Goal: Task Accomplishment & Management: Manage account settings

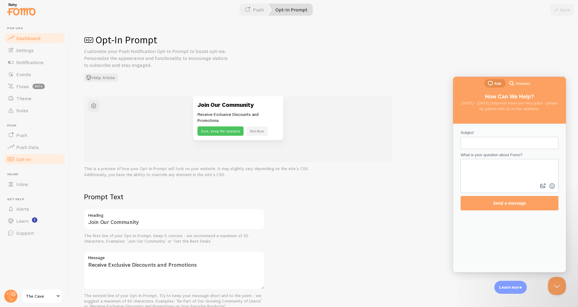
click at [21, 40] on span "Dashboard" at bounding box center [28, 38] width 24 height 6
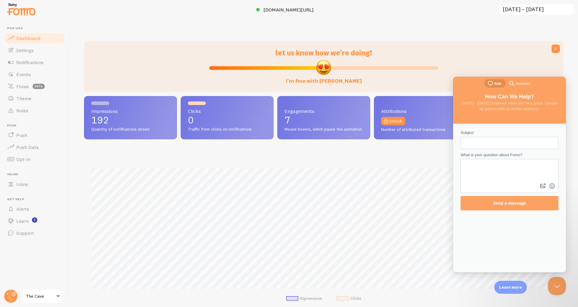
scroll to position [158, 480]
click at [23, 48] on span "Settings" at bounding box center [24, 50] width 17 height 6
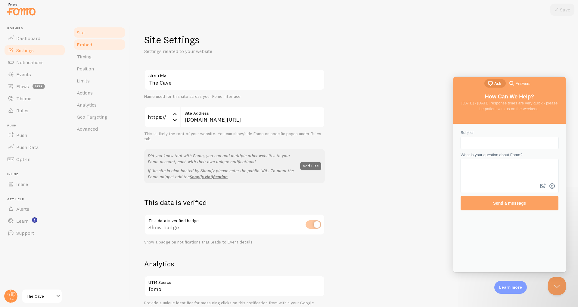
click at [80, 43] on span "Embed" at bounding box center [84, 45] width 15 height 6
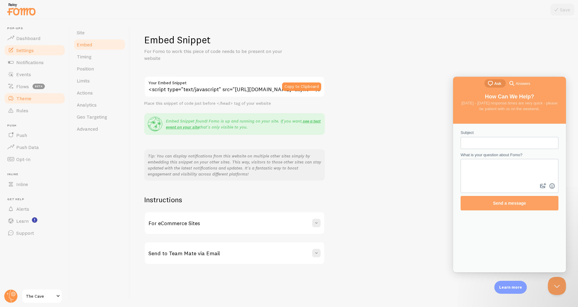
click at [17, 101] on span "Theme" at bounding box center [23, 98] width 15 height 6
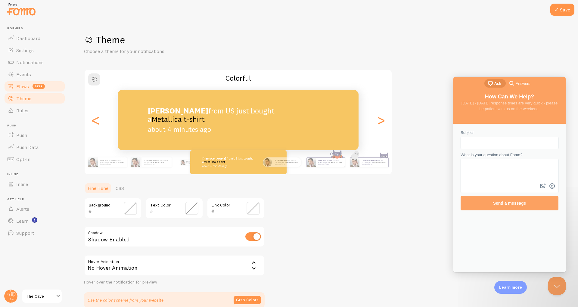
click at [17, 88] on span "Flows" at bounding box center [22, 86] width 13 height 6
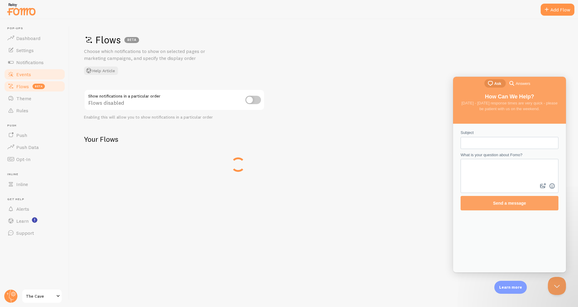
click at [20, 72] on span "Events" at bounding box center [23, 74] width 15 height 6
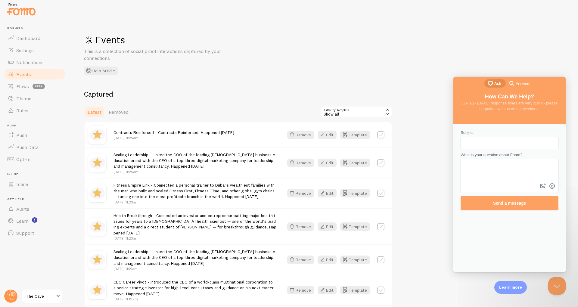
click at [382, 133] on label at bounding box center [380, 134] width 7 height 7
checkbox input "true"
click at [381, 161] on label at bounding box center [380, 162] width 7 height 7
checkbox input "true"
click at [336, 109] on button "Select All" at bounding box center [331, 112] width 23 height 8
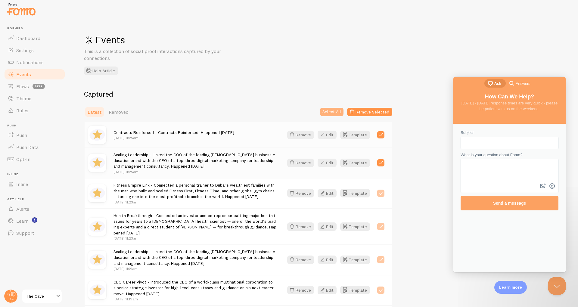
checkbox input "true"
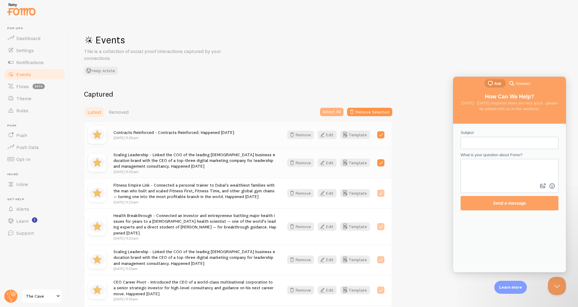
checkbox input "true"
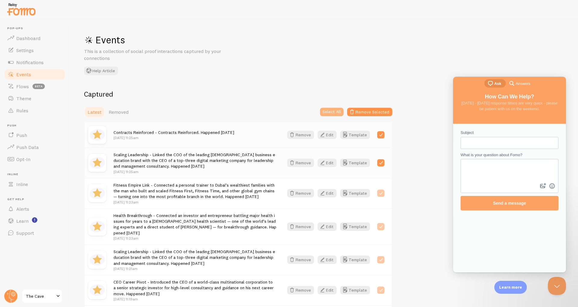
checkbox input "true"
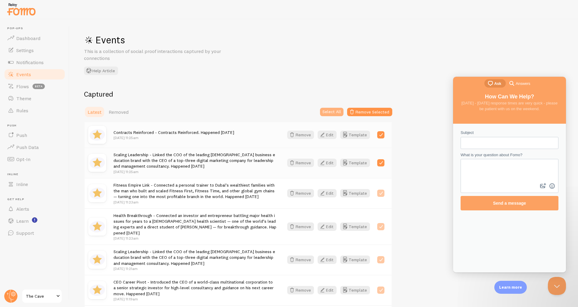
checkbox input "true"
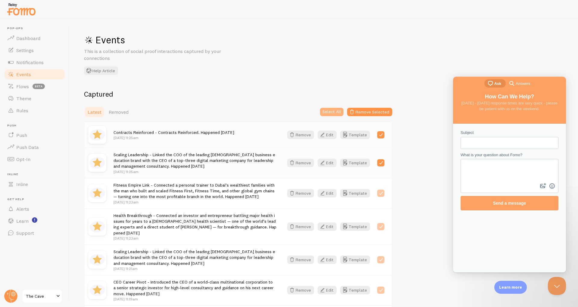
checkbox input "true"
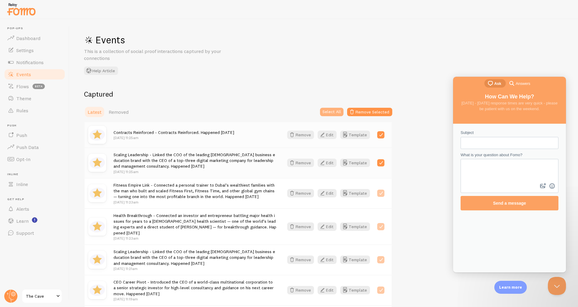
checkbox input "true"
click at [363, 115] on button "Remove Selected" at bounding box center [369, 112] width 45 height 8
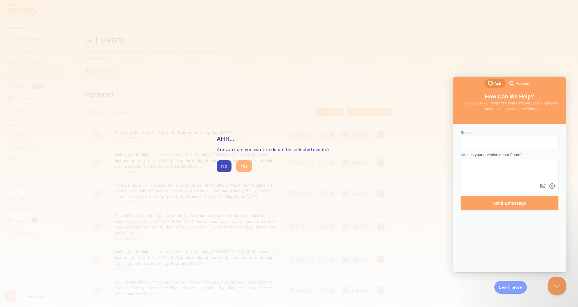
click at [246, 170] on button "Yes" at bounding box center [244, 166] width 16 height 12
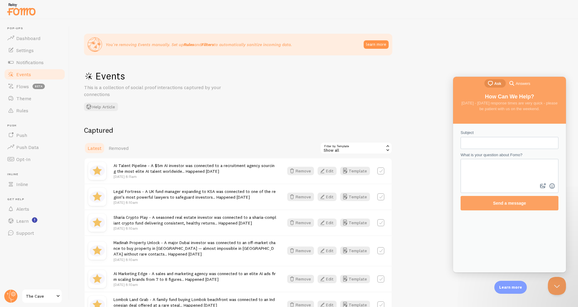
click at [382, 171] on label at bounding box center [380, 170] width 7 height 7
checkbox input "true"
click at [336, 149] on button "Select All" at bounding box center [331, 148] width 23 height 8
checkbox input "true"
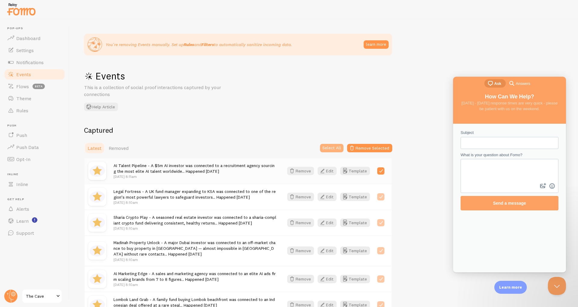
checkbox input "true"
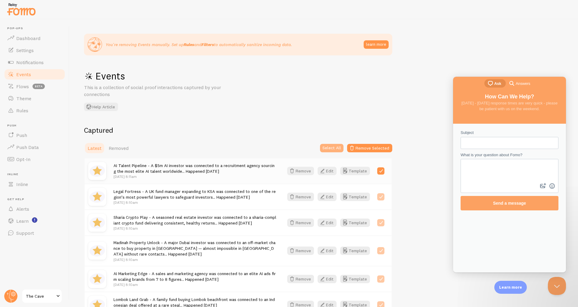
checkbox input "true"
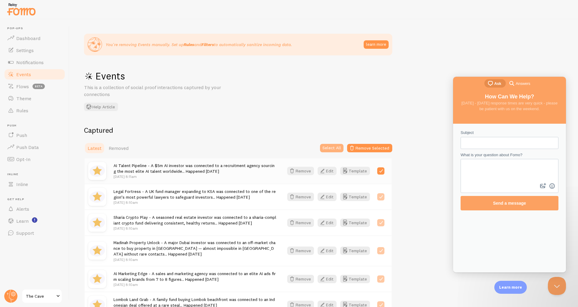
checkbox input "true"
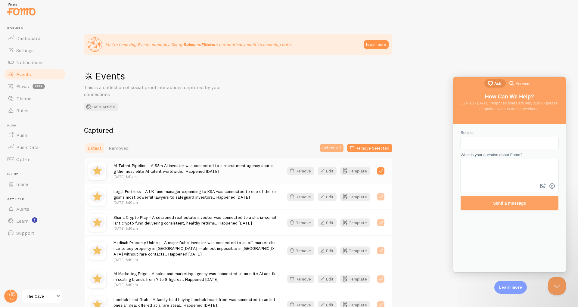
checkbox input "true"
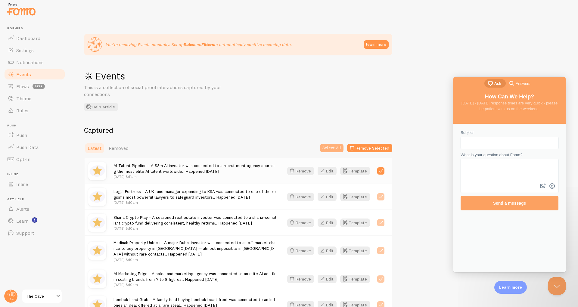
checkbox input "true"
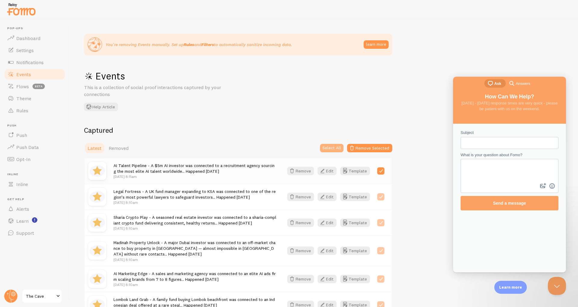
checkbox input "true"
click at [364, 148] on button "Remove Selected" at bounding box center [369, 148] width 45 height 8
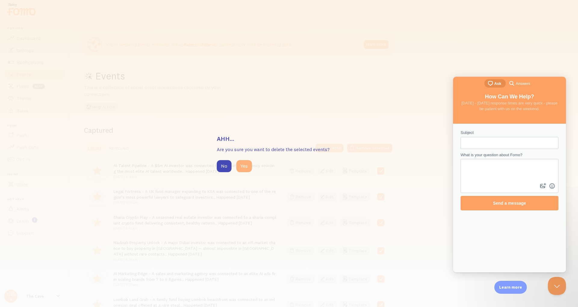
click at [242, 169] on button "Yes" at bounding box center [244, 166] width 16 height 12
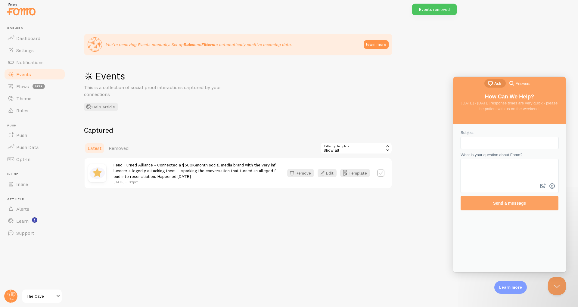
click at [383, 175] on label at bounding box center [380, 173] width 7 height 7
checkbox input "true"
click at [361, 149] on button "Remove Selected" at bounding box center [369, 148] width 45 height 8
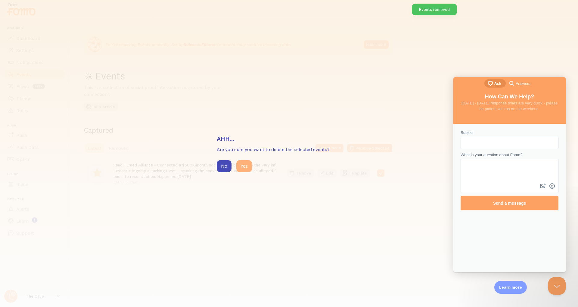
click at [246, 169] on button "Yes" at bounding box center [244, 166] width 16 height 12
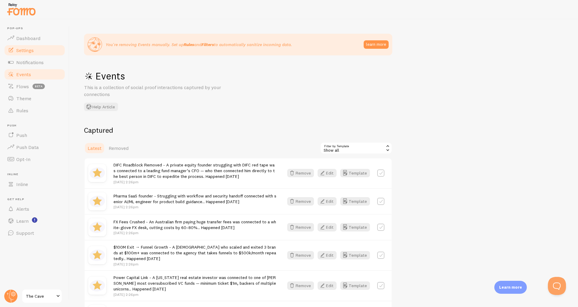
click at [26, 45] on link "Settings" at bounding box center [35, 50] width 62 height 12
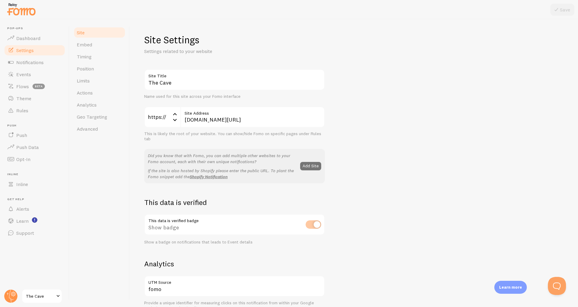
drag, startPoint x: 258, startPoint y: 114, endPoint x: 255, endPoint y: 117, distance: 3.9
click at [255, 116] on label "Site Address" at bounding box center [252, 112] width 145 height 10
drag, startPoint x: 257, startPoint y: 122, endPoint x: 229, endPoint y: 122, distance: 28.3
click at [229, 122] on input "[DOMAIN_NAME][URL]" at bounding box center [252, 117] width 145 height 21
type input "thecavenetwork.co"
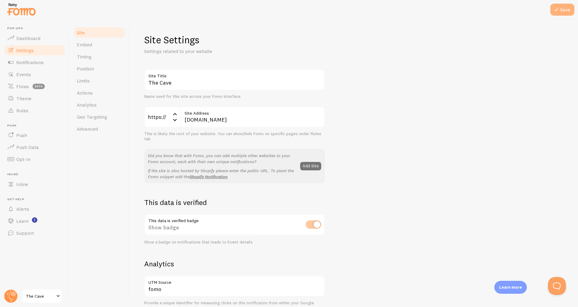
click at [557, 9] on icon at bounding box center [556, 9] width 7 height 7
click at [19, 12] on img at bounding box center [21, 9] width 30 height 15
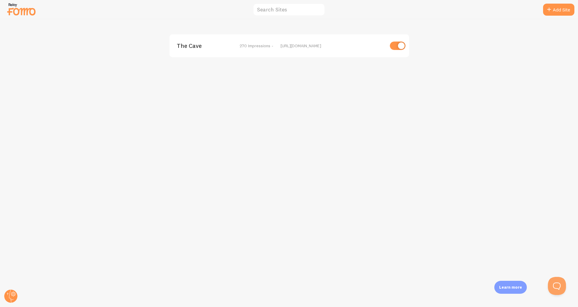
click at [195, 47] on span "The Cave" at bounding box center [201, 45] width 48 height 5
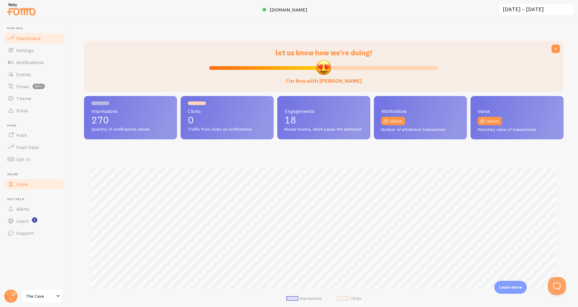
scroll to position [158, 480]
click at [51, 295] on span "The Cave" at bounding box center [40, 296] width 29 height 7
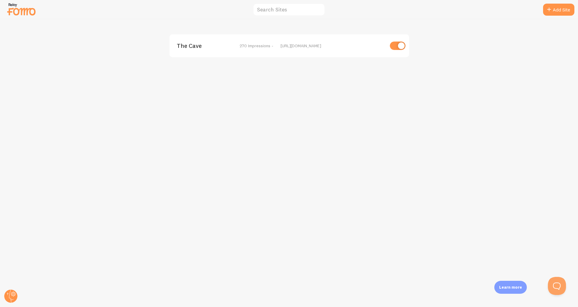
click at [196, 45] on span "The Cave" at bounding box center [201, 45] width 48 height 5
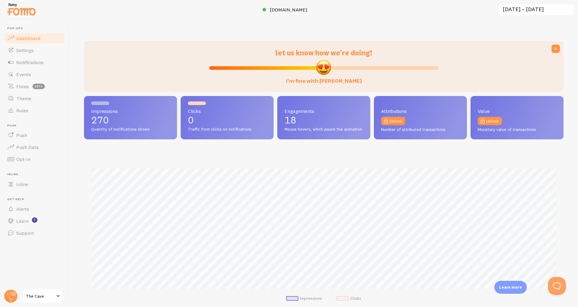
scroll to position [158, 480]
click at [297, 11] on span "thecavenetwork.co" at bounding box center [289, 10] width 38 height 6
click at [29, 49] on span "Settings" at bounding box center [24, 50] width 17 height 6
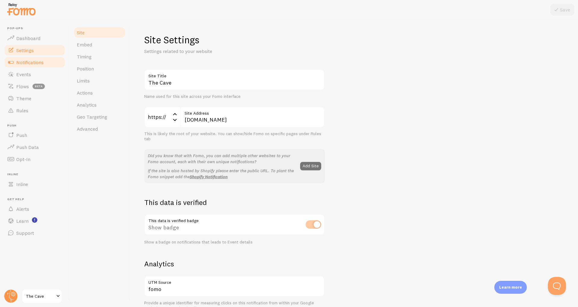
click at [23, 61] on span "Notifications" at bounding box center [29, 62] width 27 height 6
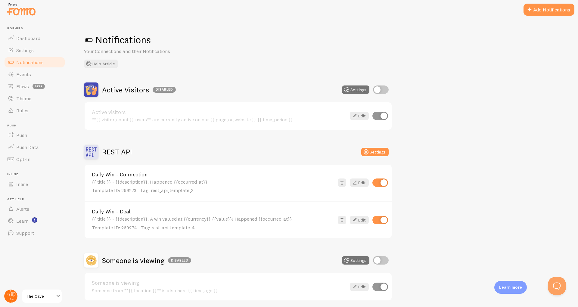
click at [8, 299] on circle at bounding box center [10, 296] width 13 height 13
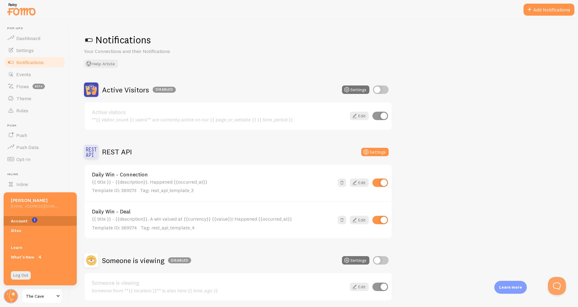
click at [31, 219] on link "Account" at bounding box center [40, 221] width 73 height 10
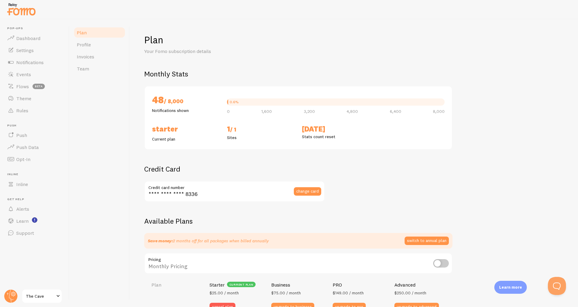
checkbox input "true"
click at [85, 45] on span "Profile" at bounding box center [84, 45] width 14 height 6
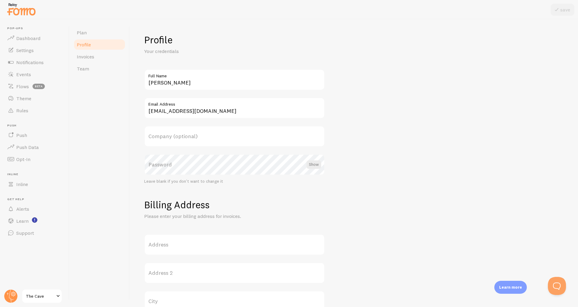
scroll to position [72, 0]
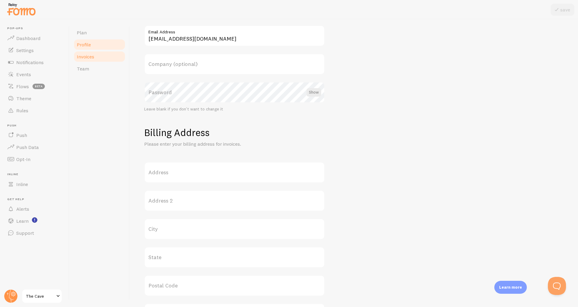
click at [86, 55] on span "Invoices" at bounding box center [85, 57] width 17 height 6
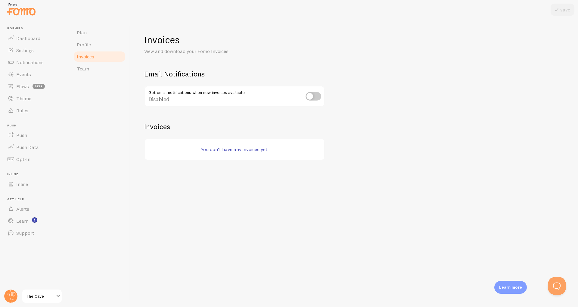
click at [80, 25] on div "Plan Profile Invoices Team" at bounding box center [100, 163] width 60 height 288
click at [86, 34] on span "Plan" at bounding box center [82, 33] width 10 height 6
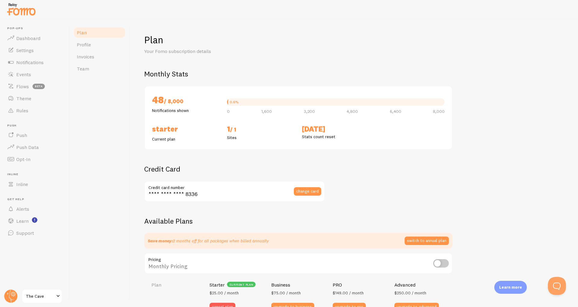
checkbox input "true"
click at [230, 102] on div "0.6%" at bounding box center [234, 102] width 9 height 4
click at [24, 114] on link "Rules" at bounding box center [35, 110] width 62 height 12
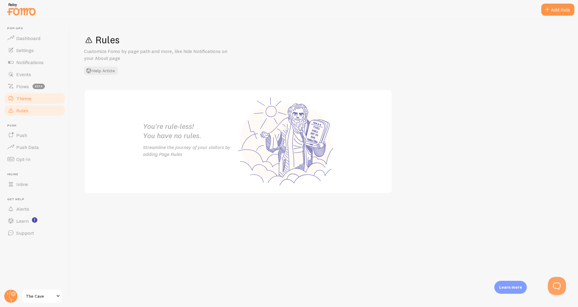
click at [19, 99] on span "Theme" at bounding box center [23, 98] width 15 height 6
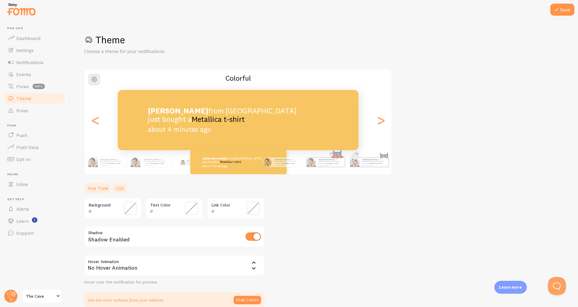
click at [120, 185] on link "CSS" at bounding box center [120, 188] width 16 height 12
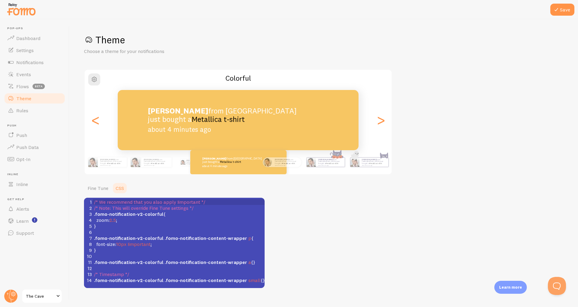
click at [129, 222] on pre "zoom : 2.5 ;" at bounding box center [179, 220] width 172 height 6
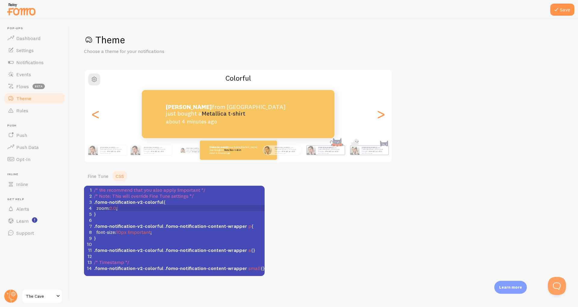
scroll to position [1, 4]
type textarea "0;"
click at [283, 147] on div "Adam from United Kingdom just bought a Metallica t-shirt about 4 minutes ago" at bounding box center [287, 150] width 29 height 10
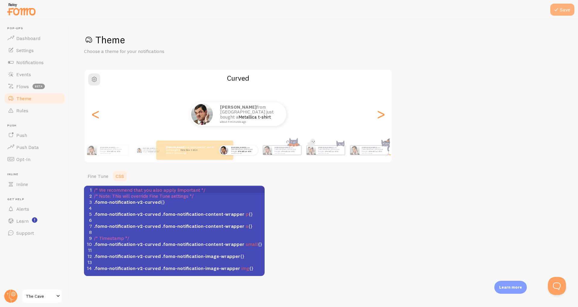
click at [562, 6] on button "Save" at bounding box center [562, 10] width 24 height 12
click at [12, 76] on span at bounding box center [10, 74] width 7 height 7
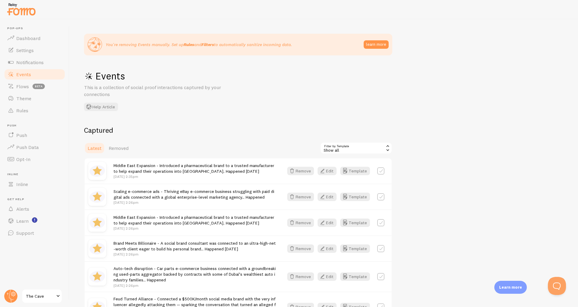
click at [374, 169] on div "Remove Edit Template" at bounding box center [336, 171] width 104 height 8
click at [380, 170] on label at bounding box center [380, 170] width 7 height 7
checkbox input "true"
click at [336, 146] on button "Select All" at bounding box center [331, 148] width 23 height 8
checkbox input "true"
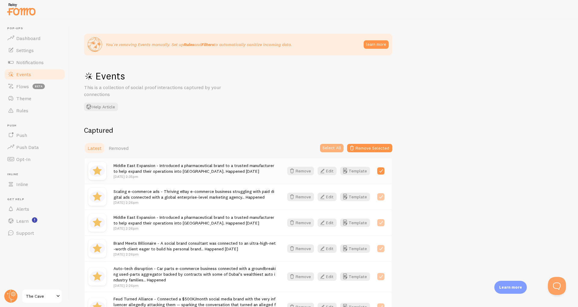
checkbox input "true"
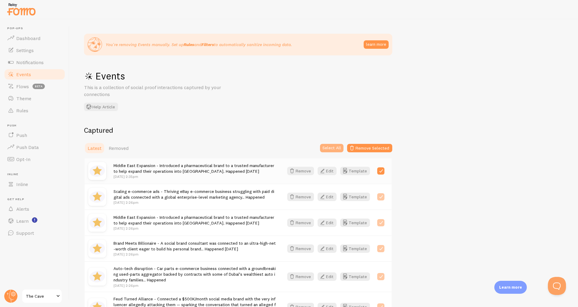
checkbox input "true"
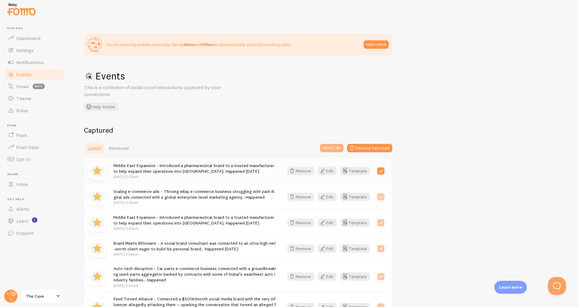
checkbox input "true"
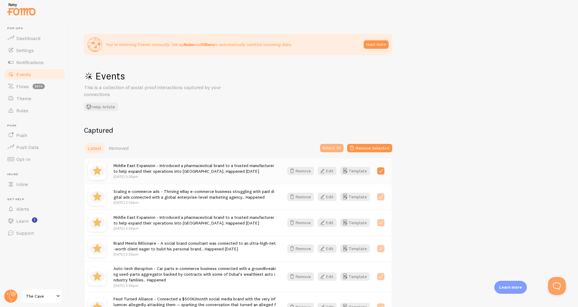
checkbox input "true"
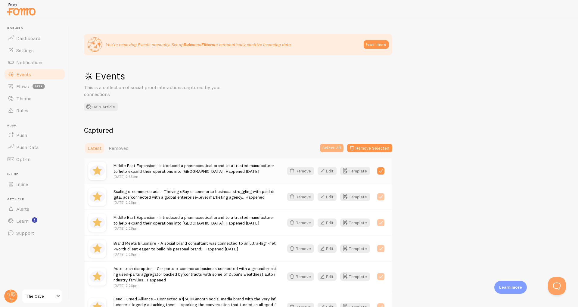
checkbox input "true"
click at [364, 147] on button "Remove Selected" at bounding box center [369, 148] width 45 height 8
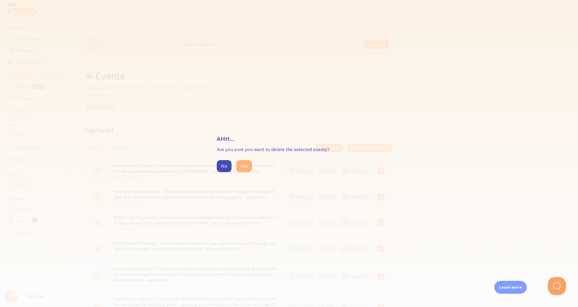
click at [245, 166] on button "Yes" at bounding box center [244, 166] width 16 height 12
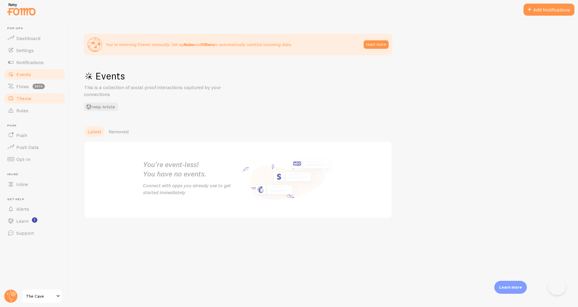
click at [21, 99] on span "Theme" at bounding box center [23, 98] width 15 height 6
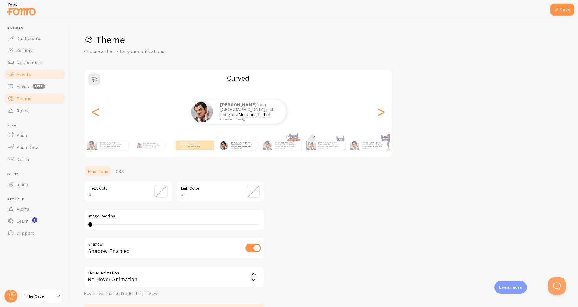
click at [26, 72] on span "Events" at bounding box center [23, 74] width 15 height 6
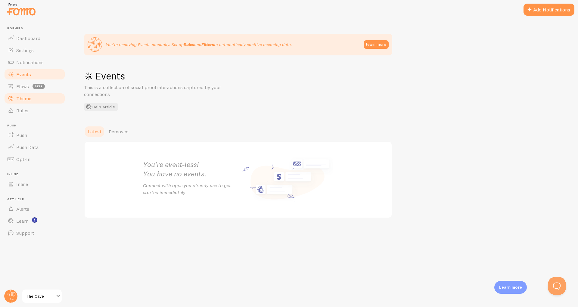
click at [25, 100] on span "Theme" at bounding box center [23, 98] width 15 height 6
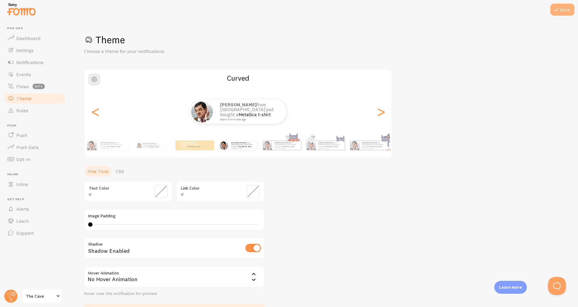
click at [559, 13] on icon at bounding box center [556, 9] width 7 height 7
click at [563, 12] on button "Save" at bounding box center [562, 10] width 24 height 12
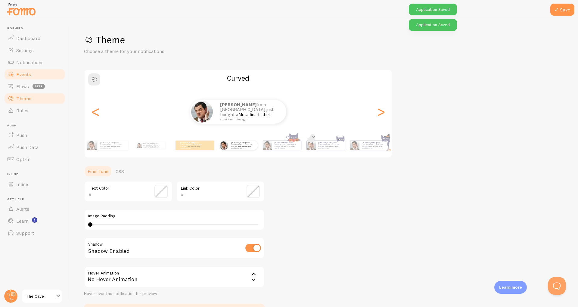
click at [17, 78] on link "Events" at bounding box center [35, 74] width 62 height 12
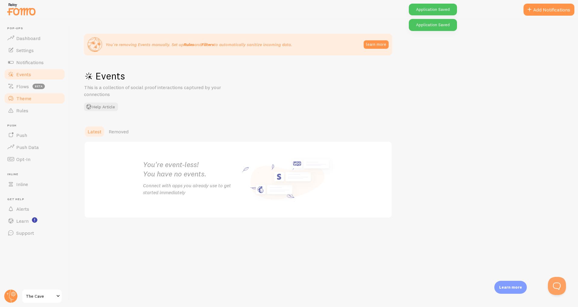
click at [20, 100] on span "Theme" at bounding box center [23, 98] width 15 height 6
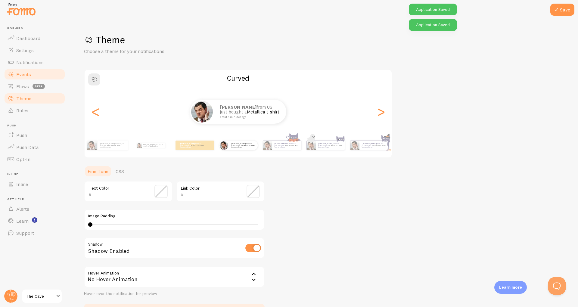
click at [24, 72] on span "Events" at bounding box center [23, 74] width 15 height 6
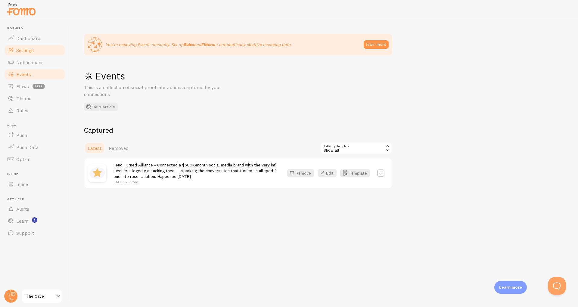
click at [32, 50] on span "Settings" at bounding box center [24, 50] width 17 height 6
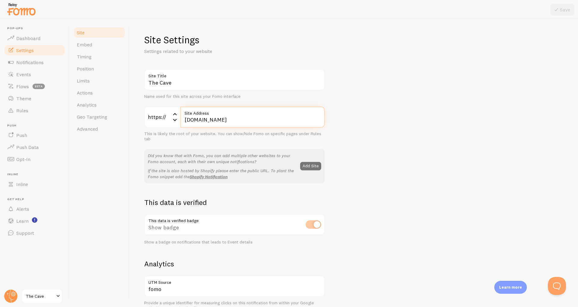
click at [251, 126] on input "thecavenetwork.co" at bounding box center [252, 117] width 145 height 21
click at [183, 120] on input "[DOMAIN_NAME][URL]" at bounding box center [252, 117] width 145 height 21
type input "[DOMAIN_NAME][URL]"
click at [567, 8] on button "Save" at bounding box center [562, 10] width 24 height 12
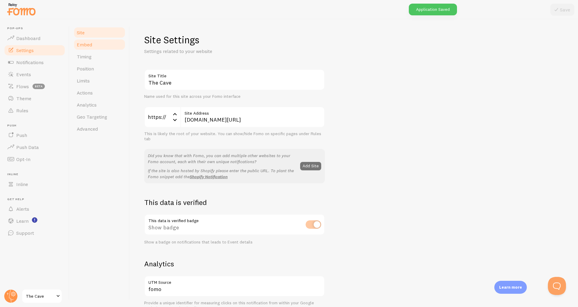
click at [92, 44] on link "Embed" at bounding box center [99, 45] width 53 height 12
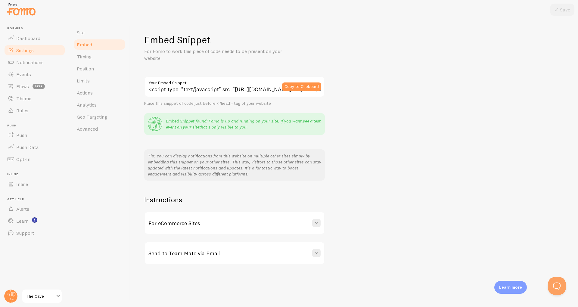
click at [392, 136] on div "Embed Snippet For Fomo to work this piece of code needs to be present on your w…" at bounding box center [353, 149] width 419 height 231
click at [313, 122] on link "see a test event on your site" at bounding box center [243, 123] width 155 height 11
click at [87, 71] on span "Position" at bounding box center [85, 69] width 17 height 6
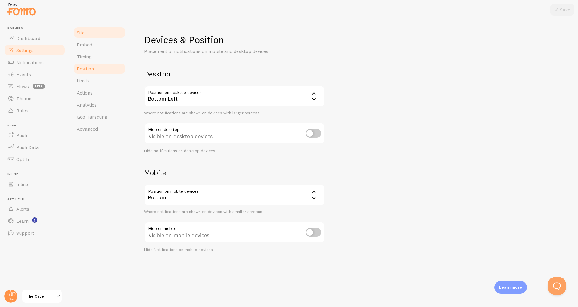
click at [94, 36] on link "Site" at bounding box center [99, 33] width 53 height 12
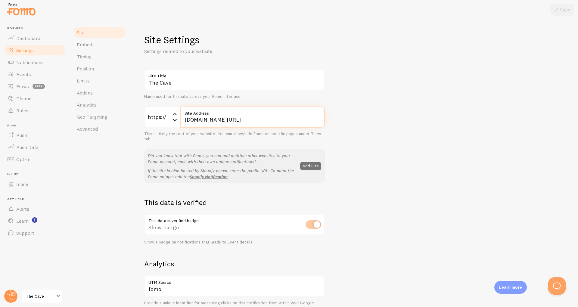
click at [187, 117] on input "[DOMAIN_NAME][URL]" at bounding box center [252, 117] width 145 height 21
type input "[DOMAIN_NAME][URL]"
click at [568, 6] on button "Save" at bounding box center [562, 10] width 24 height 12
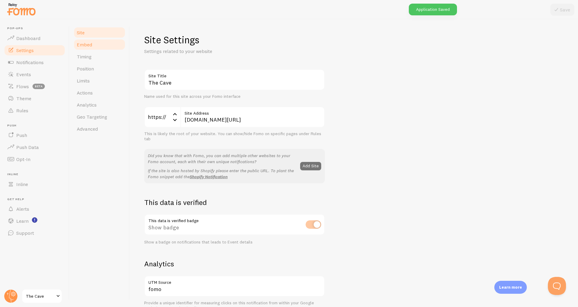
click at [84, 47] on span "Embed" at bounding box center [84, 45] width 15 height 6
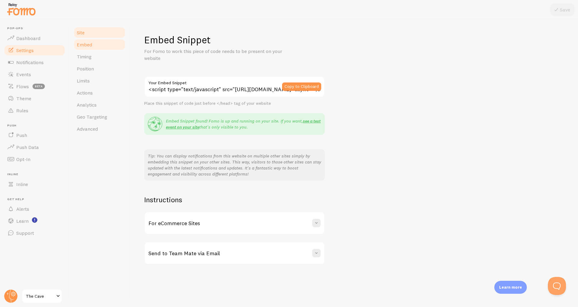
click at [90, 30] on link "Site" at bounding box center [99, 33] width 53 height 12
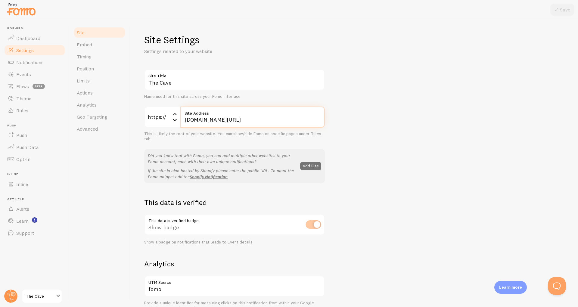
click at [197, 119] on input "[DOMAIN_NAME][URL]" at bounding box center [252, 117] width 145 height 21
click at [197, 124] on input "[DOMAIN_NAME][URL]" at bounding box center [252, 117] width 145 height 21
click at [196, 120] on input "[DOMAIN_NAME][URL]" at bounding box center [252, 117] width 145 height 21
type input "[DOMAIN_NAME][URL]"
click at [569, 9] on button "Save" at bounding box center [562, 10] width 24 height 12
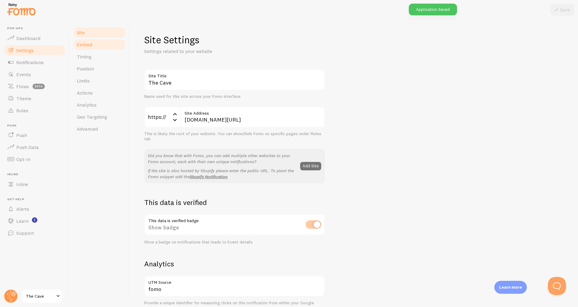
click at [97, 46] on link "Embed" at bounding box center [99, 45] width 53 height 12
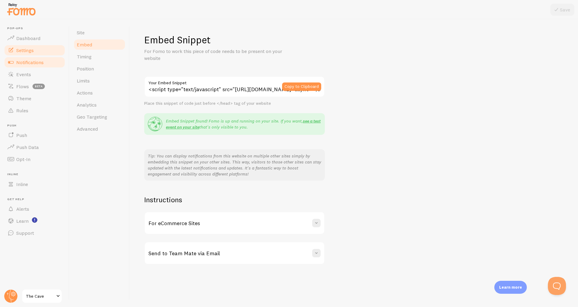
click at [24, 66] on link "Notifications" at bounding box center [35, 62] width 62 height 12
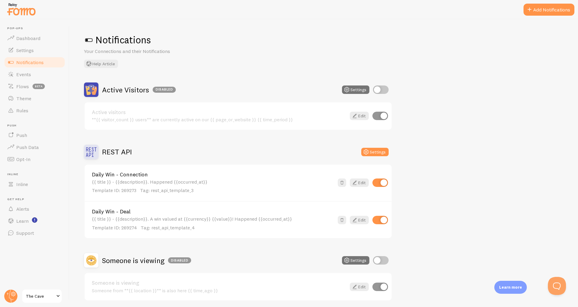
click at [385, 182] on input "checkbox" at bounding box center [381, 183] width 16 height 8
checkbox input "true"
click at [27, 95] on link "Theme" at bounding box center [35, 98] width 62 height 12
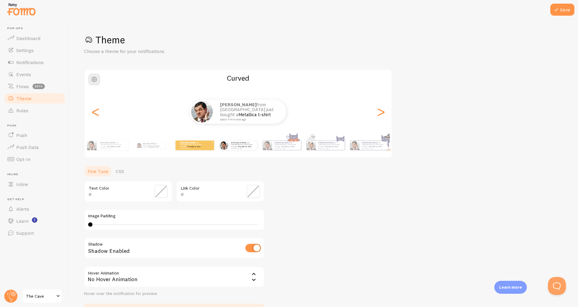
click at [184, 145] on p "[PERSON_NAME] from [GEOGRAPHIC_DATA] just bought a Metallica t-shirt about 4 mi…" at bounding box center [192, 146] width 24 height 8
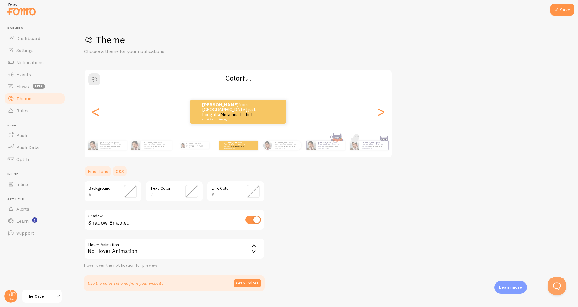
click at [119, 176] on link "CSS" at bounding box center [120, 171] width 16 height 12
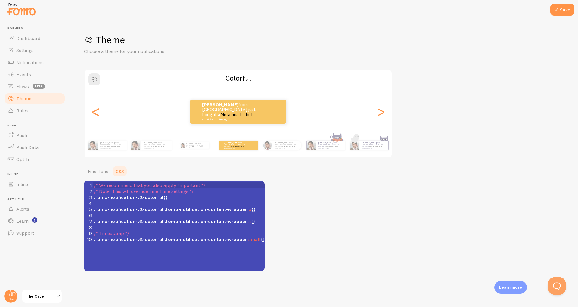
click at [162, 198] on span ".fomo-notification-v2-colorful {}" at bounding box center [131, 197] width 74 height 6
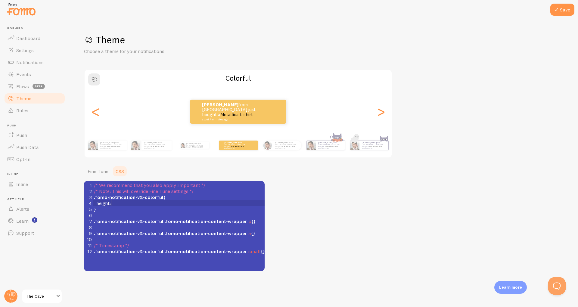
scroll to position [1, 15]
type textarea "height:52px;"
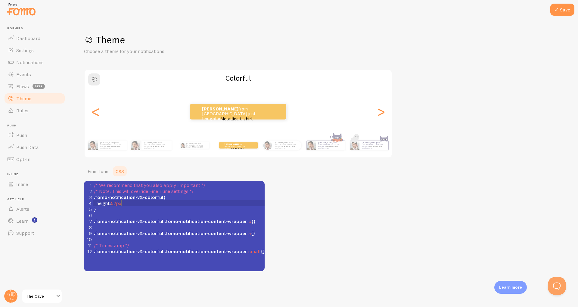
scroll to position [1, 0]
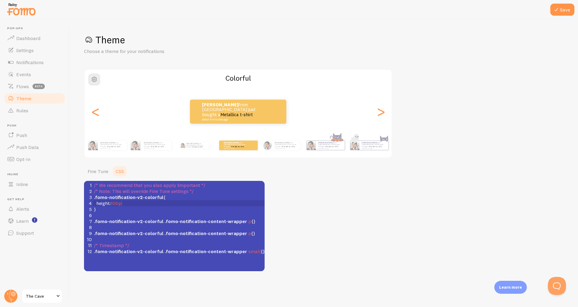
type textarea "100ps"
type textarea "x"
type textarea "120px"
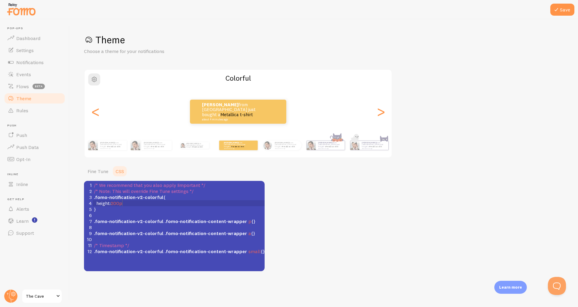
type textarea "200px;"
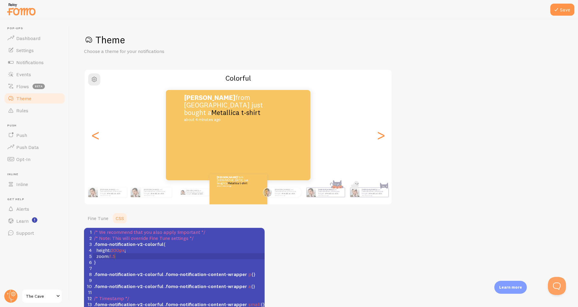
scroll to position [1, 20]
click at [559, 11] on icon at bounding box center [556, 9] width 7 height 7
click at [133, 254] on pre "zoom : 1.5 ;" at bounding box center [179, 256] width 172 height 6
click at [134, 254] on pre "zoom : 1.5 ;" at bounding box center [179, 256] width 172 height 6
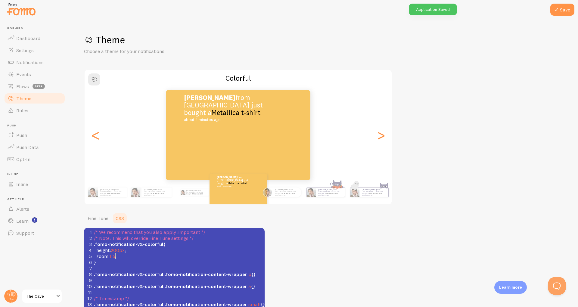
type textarea "zoom:1.5;"
click at [143, 258] on pre "zoom : 1.5 ;" at bounding box center [179, 256] width 172 height 6
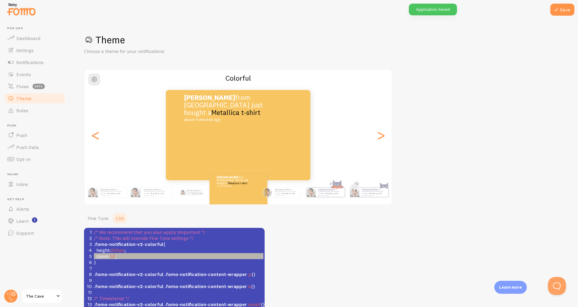
click at [143, 258] on pre "zoom : 1.5 ;" at bounding box center [179, 256] width 172 height 6
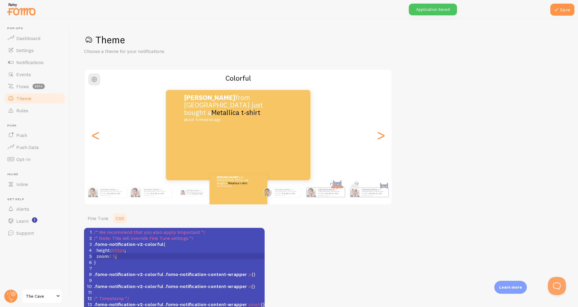
scroll to position [2, 0]
click at [100, 222] on link "Fine Tune" at bounding box center [98, 218] width 28 height 12
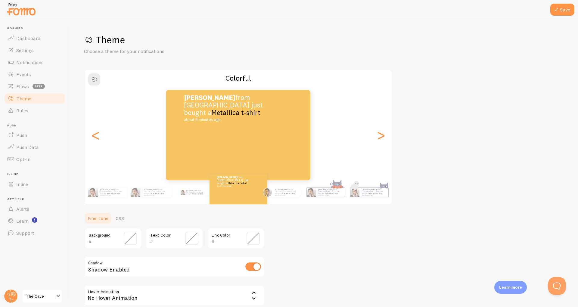
scroll to position [60, 0]
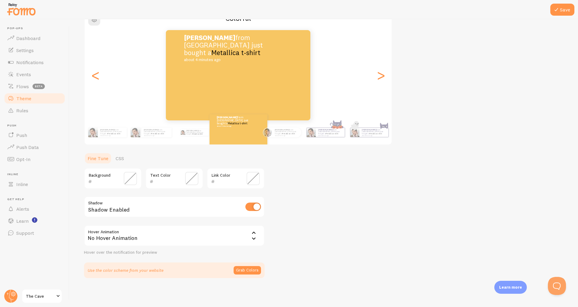
click at [132, 180] on span at bounding box center [130, 178] width 13 height 13
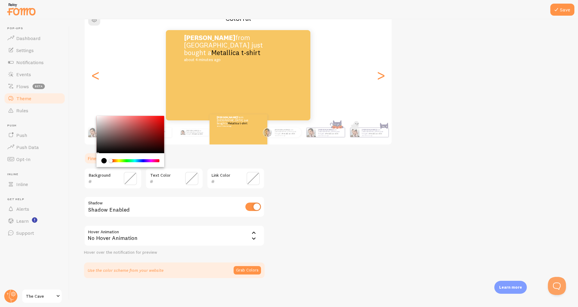
click at [190, 182] on span at bounding box center [191, 178] width 13 height 13
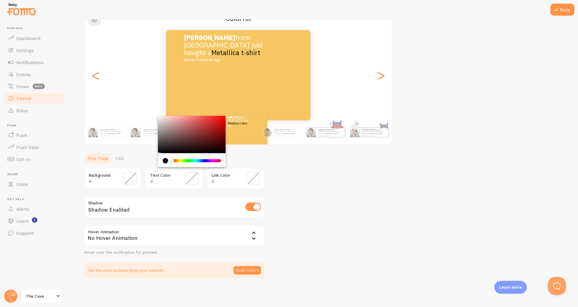
click at [295, 183] on div "Theme Choose a theme for your notifications Colorful Adam from United Kingdom j…" at bounding box center [324, 126] width 480 height 304
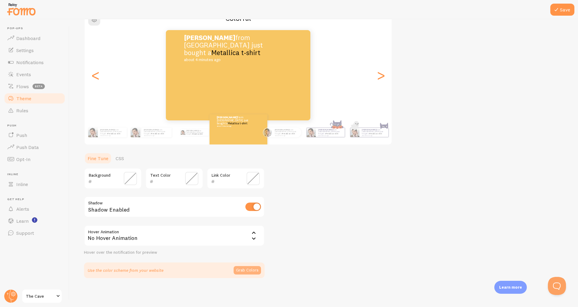
click at [254, 267] on button "Grab Colors" at bounding box center [247, 270] width 27 height 8
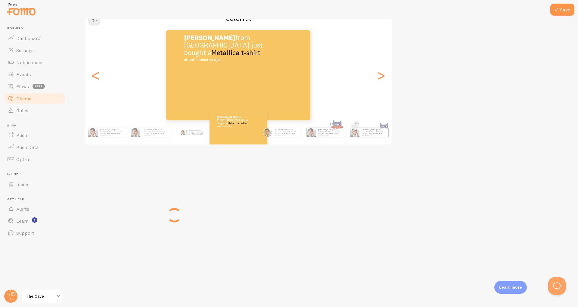
scroll to position [58, 0]
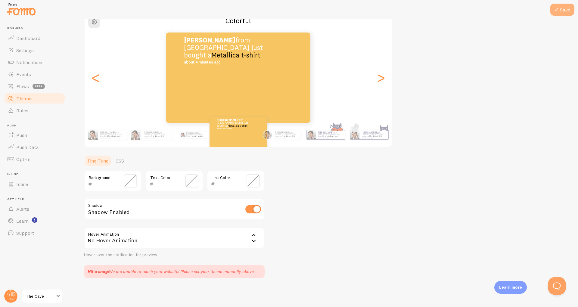
click at [563, 10] on button "Save" at bounding box center [562, 10] width 24 height 12
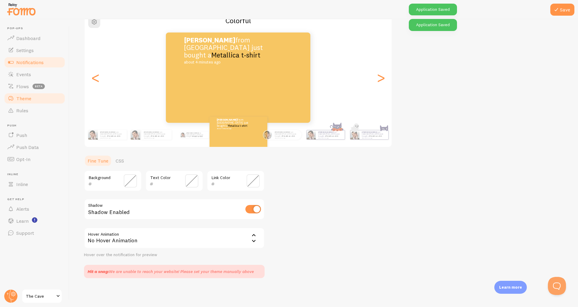
click at [25, 63] on span "Notifications" at bounding box center [29, 62] width 27 height 6
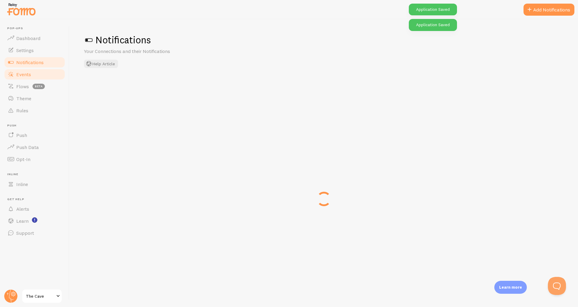
click at [25, 76] on span "Events" at bounding box center [23, 74] width 15 height 6
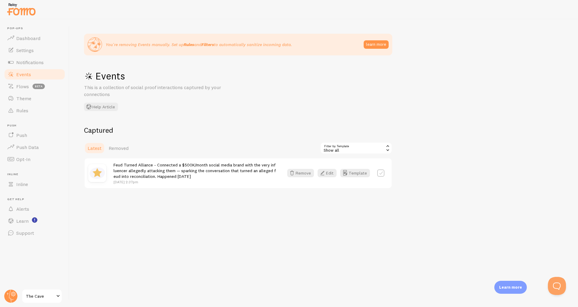
click at [302, 179] on div "Feud Turned Alliance - Connected a $500K/month social media brand with the very…" at bounding box center [238, 173] width 307 height 30
click at [294, 167] on div "Feud Turned Alliance - Connected a $500K/month social media brand with the very…" at bounding box center [238, 173] width 307 height 30
click at [359, 176] on button "Template" at bounding box center [355, 173] width 30 height 8
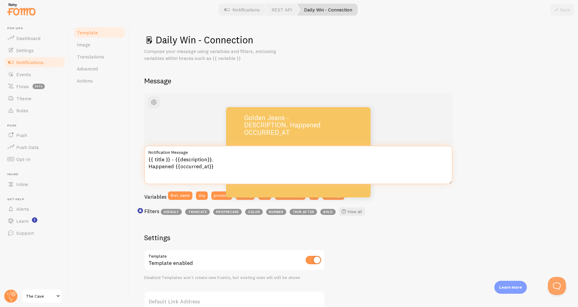
click at [248, 157] on textarea "{{ title }} - {{description}}. Happened {{occurred_at}}" at bounding box center [298, 165] width 308 height 39
drag, startPoint x: 248, startPoint y: 157, endPoint x: 268, endPoint y: 155, distance: 20.3
click at [268, 155] on textarea "{{ title }} - {{description}}. Happened {{occurred_at}}" at bounding box center [298, 165] width 308 height 39
click at [293, 135] on p "Golden Jeans - DESCRIPTION. Happened OCCURRED_AT" at bounding box center [289, 125] width 90 height 22
click at [85, 55] on span "Translations" at bounding box center [90, 57] width 27 height 6
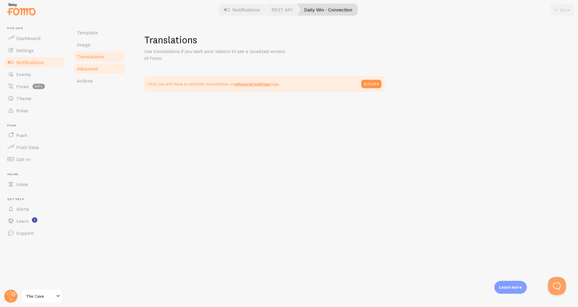
click at [87, 69] on span "Advanced" at bounding box center [87, 69] width 21 height 6
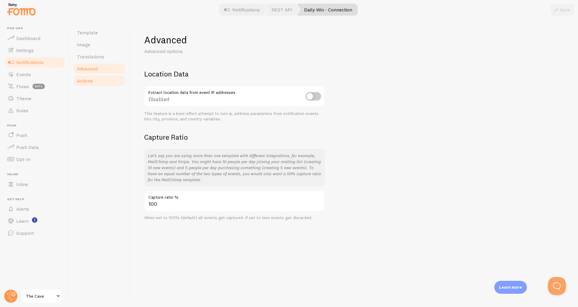
click at [87, 78] on span "Actions" at bounding box center [85, 81] width 16 height 6
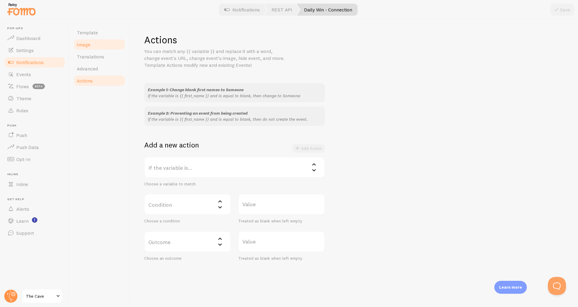
click at [88, 44] on span "Image" at bounding box center [84, 45] width 14 height 6
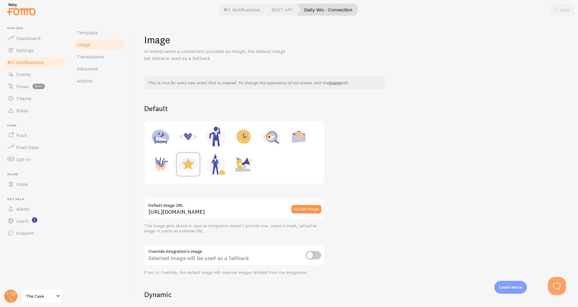
click at [190, 162] on img at bounding box center [188, 164] width 23 height 23
click at [31, 98] on link "Theme" at bounding box center [35, 98] width 62 height 12
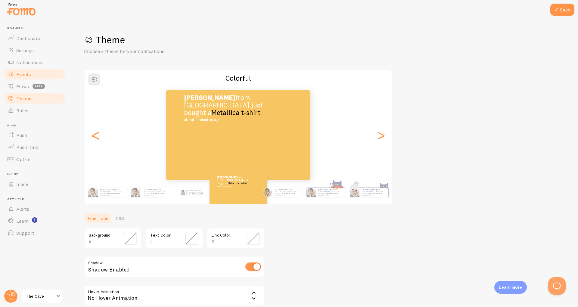
click at [24, 74] on span "Events" at bounding box center [23, 74] width 15 height 6
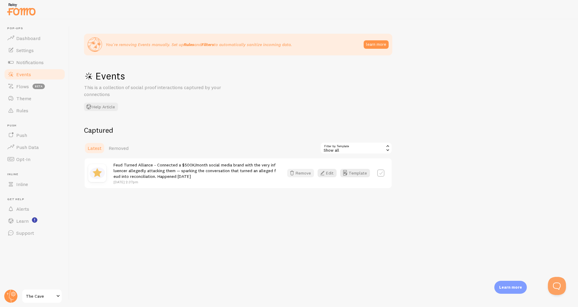
click at [299, 173] on button "Remove" at bounding box center [300, 173] width 27 height 8
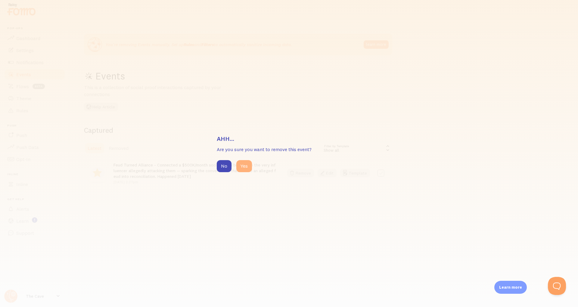
click at [246, 166] on button "Yes" at bounding box center [244, 166] width 16 height 12
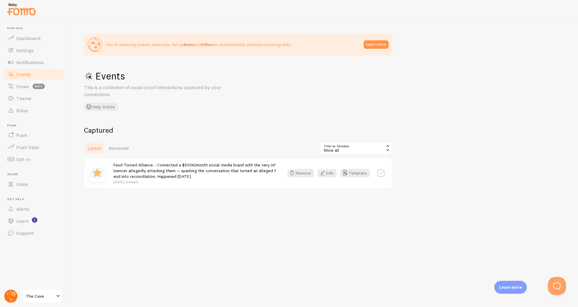
click at [9, 298] on icon at bounding box center [11, 296] width 5 height 13
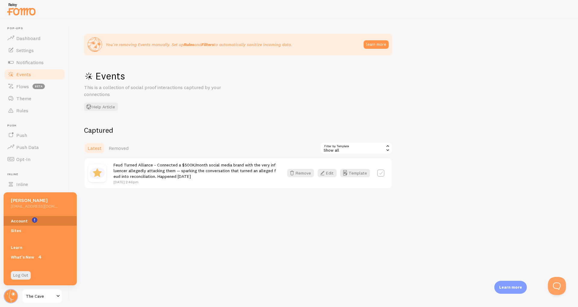
click at [20, 219] on link "Account" at bounding box center [40, 221] width 73 height 10
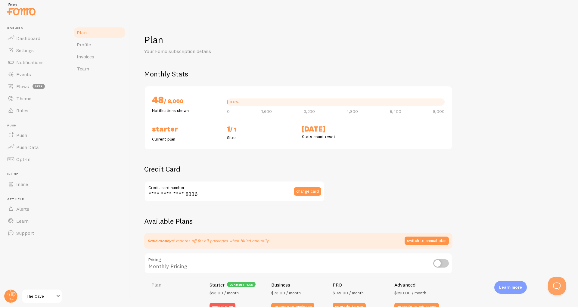
checkbox input "true"
click at [227, 102] on div "0.6% 0 1,600 3,200 4,800 6,400 8,000" at bounding box center [335, 104] width 225 height 20
click at [232, 104] on div "0.6%" at bounding box center [234, 102] width 9 height 4
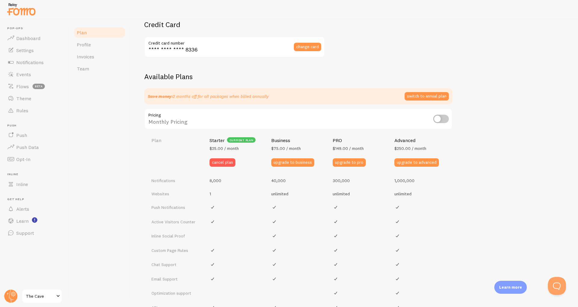
scroll to position [242, 0]
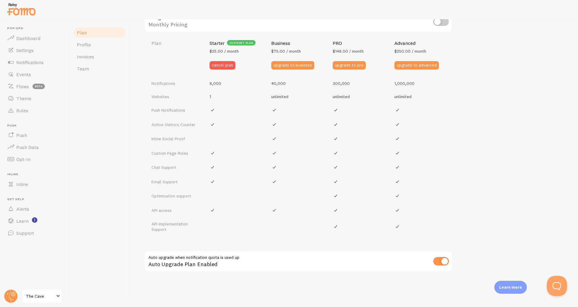
click at [550, 280] on button "Open Beacon popover" at bounding box center [556, 285] width 18 height 18
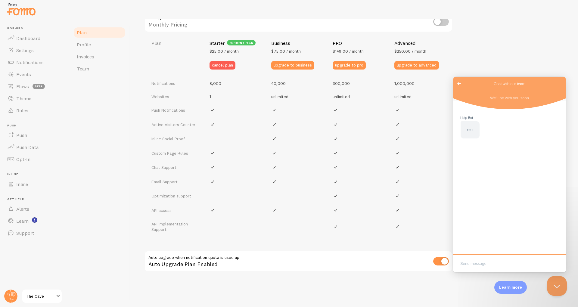
scroll to position [0, 0]
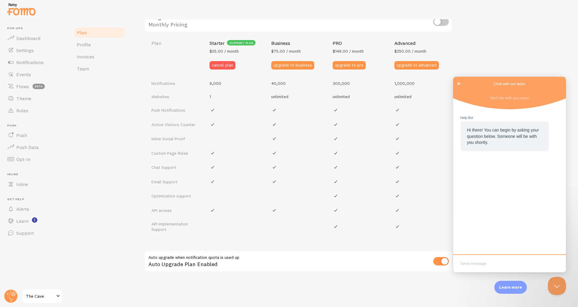
click at [493, 261] on textarea "Write chat message" at bounding box center [509, 264] width 111 height 14
type textarea "my notifications are not showing"
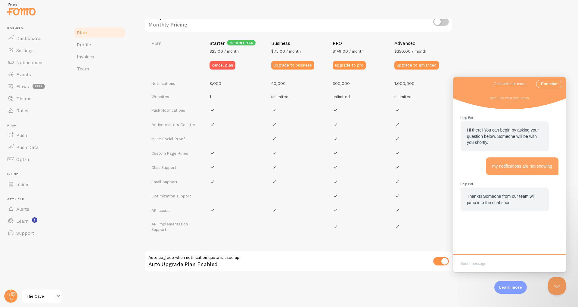
click at [490, 263] on textarea "Write chat message" at bounding box center [509, 264] width 111 height 14
click at [23, 52] on span "Settings" at bounding box center [24, 50] width 17 height 6
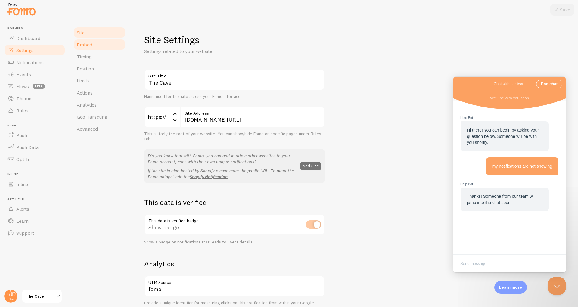
click at [79, 48] on link "Embed" at bounding box center [99, 45] width 53 height 12
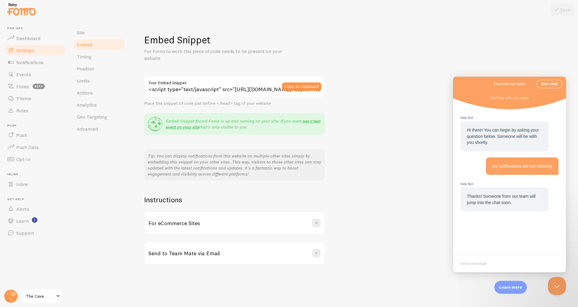
click at [349, 34] on h1 "Embed Snippet" at bounding box center [353, 40] width 419 height 12
click at [308, 121] on link "see a test event on your site" at bounding box center [243, 123] width 155 height 11
click at [199, 100] on div "<script type="text/javascript" src="[URL][DOMAIN_NAME]" async></script> Your Em…" at bounding box center [234, 91] width 181 height 30
click at [256, 90] on input "<script type="text/javascript" src="[URL][DOMAIN_NAME]" async></script>" at bounding box center [234, 86] width 181 height 21
click at [291, 85] on button "Copy to Clipboard" at bounding box center [301, 87] width 39 height 8
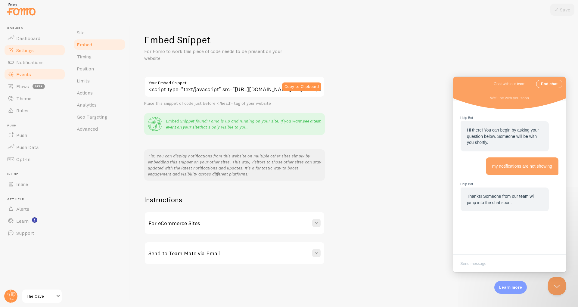
drag, startPoint x: 22, startPoint y: 76, endPoint x: 20, endPoint y: 83, distance: 6.4
click at [20, 83] on ul "Pop-ups Dashboard Settings Notifications Events Flows beta Theme Rules [GEOGRAP…" at bounding box center [35, 133] width 62 height 213
click at [23, 74] on span "Events" at bounding box center [23, 74] width 15 height 6
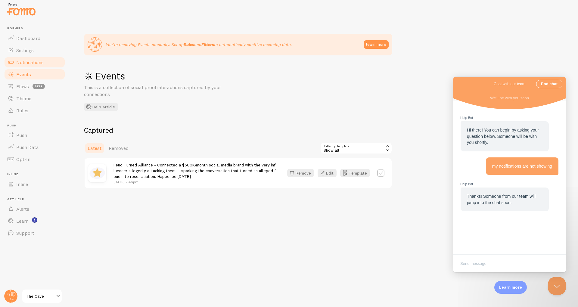
click at [27, 61] on span "Notifications" at bounding box center [29, 62] width 27 height 6
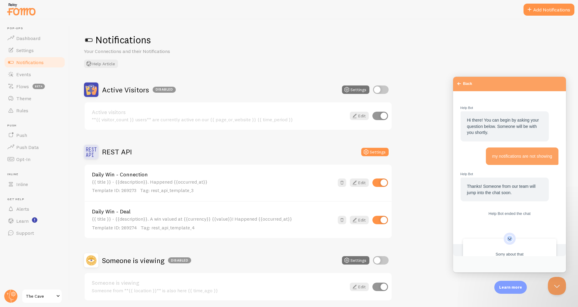
scroll to position [15, 0]
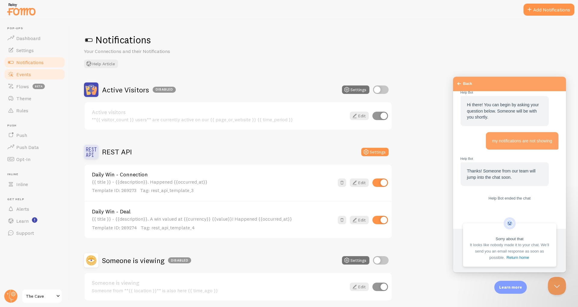
click at [19, 70] on link "Events" at bounding box center [35, 74] width 62 height 12
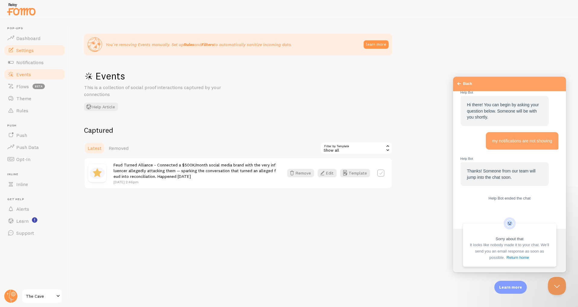
click at [21, 54] on link "Settings" at bounding box center [35, 50] width 62 height 12
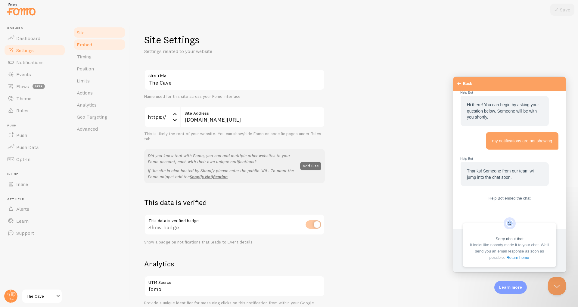
click at [91, 44] on span "Embed" at bounding box center [84, 45] width 15 height 6
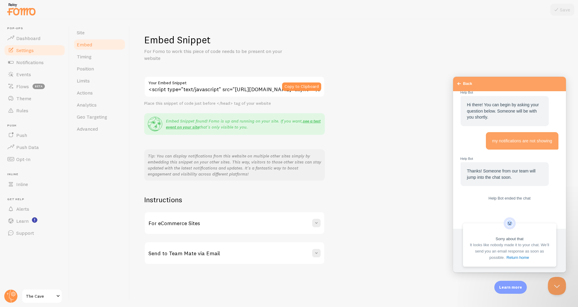
click at [286, 102] on div "Place this snippet of code just before </head> tag of your website" at bounding box center [234, 103] width 181 height 5
drag, startPoint x: 281, startPoint y: 105, endPoint x: 144, endPoint y: 104, distance: 137.0
click at [144, 104] on div "Place this snippet of code just before </head> tag of your website" at bounding box center [234, 103] width 181 height 5
copy div "Place this snippet of code just before </head> tag of your website"
click at [22, 100] on span "Theme" at bounding box center [23, 98] width 15 height 6
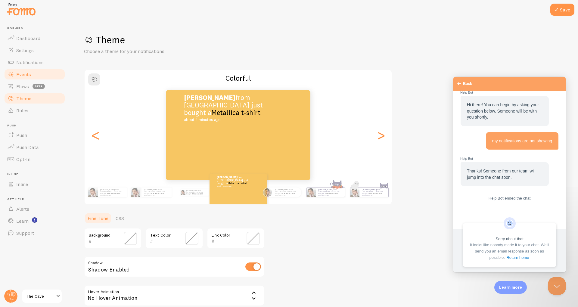
click at [13, 70] on link "Events" at bounding box center [35, 74] width 62 height 12
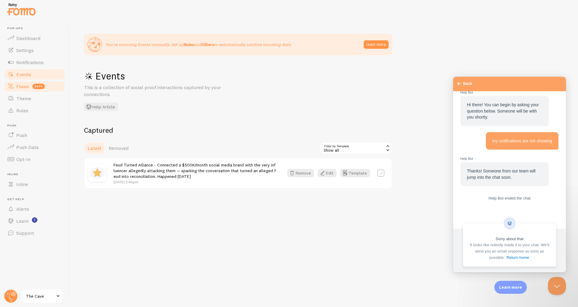
click at [24, 87] on span "Flows" at bounding box center [22, 86] width 13 height 6
click at [27, 97] on span "Theme" at bounding box center [23, 98] width 15 height 6
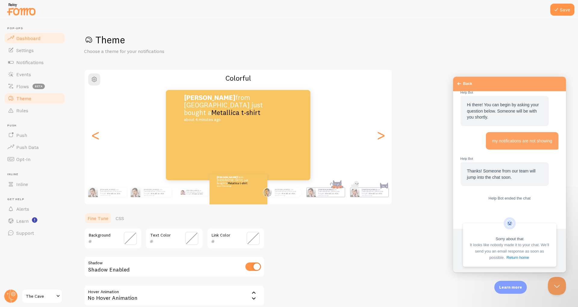
drag, startPoint x: 22, startPoint y: 39, endPoint x: 18, endPoint y: 40, distance: 3.7
click at [18, 40] on span "Dashboard" at bounding box center [28, 38] width 24 height 6
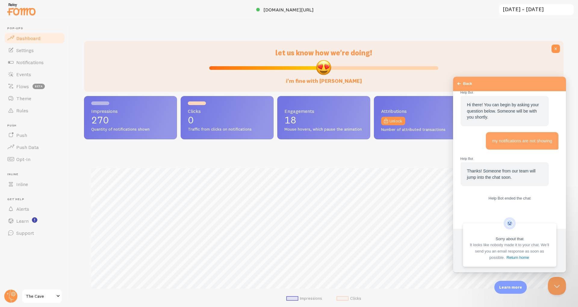
scroll to position [158, 480]
click at [32, 297] on span "The Cave" at bounding box center [40, 296] width 29 height 7
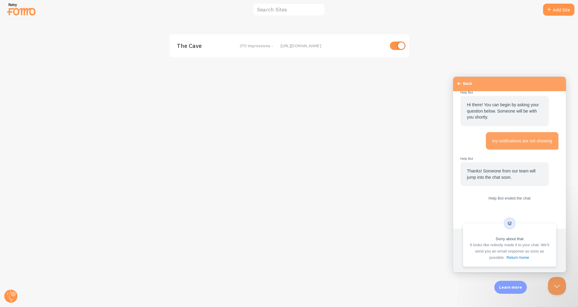
click at [395, 49] on input "checkbox" at bounding box center [398, 46] width 16 height 8
click at [558, 10] on link "Add Site" at bounding box center [558, 10] width 31 height 12
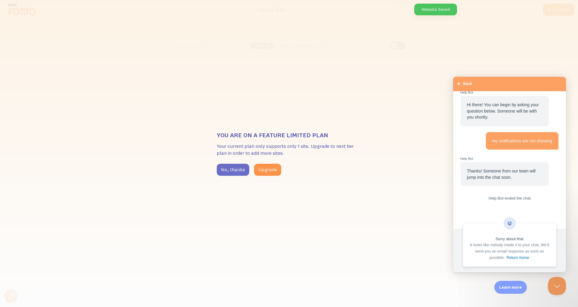
click at [238, 168] on button "No, thanks" at bounding box center [233, 170] width 33 height 12
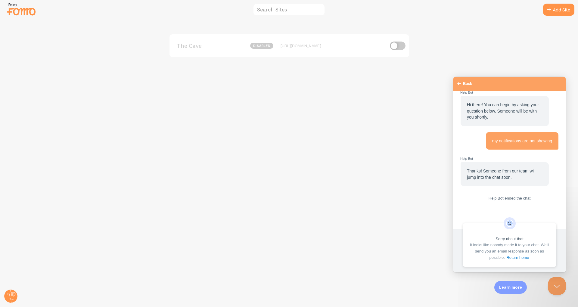
click at [291, 56] on div "The Cave disabled https://thecavenetwork.co/lander" at bounding box center [290, 45] width 240 height 23
click at [300, 42] on div "The Cave disabled https://thecavenetwork.co/lander" at bounding box center [290, 45] width 240 height 23
click at [402, 48] on input "checkbox" at bounding box center [398, 46] width 16 height 8
checkbox input "true"
click at [210, 42] on div "The Cave 270 Impressions - https://thecavenetwork.co/lander" at bounding box center [290, 45] width 240 height 23
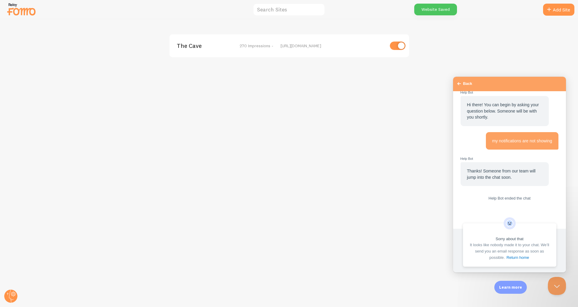
click at [324, 53] on div "The Cave 270 Impressions - https://thecavenetwork.co/lander" at bounding box center [290, 45] width 240 height 23
click at [260, 43] on span "270 Impressions -" at bounding box center [257, 45] width 34 height 5
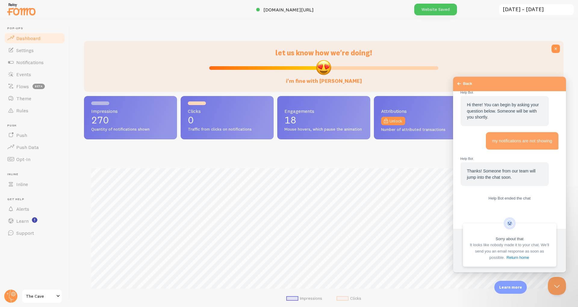
scroll to position [158, 480]
click at [12, 295] on icon at bounding box center [13, 293] width 3 height 3
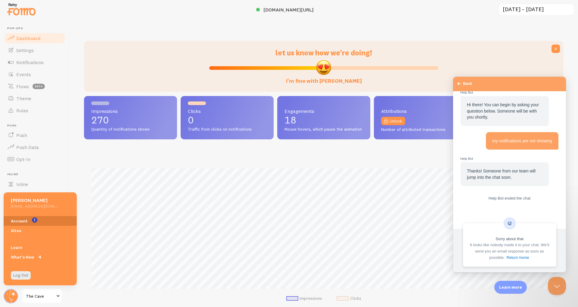
click at [23, 222] on link "Account" at bounding box center [40, 221] width 73 height 10
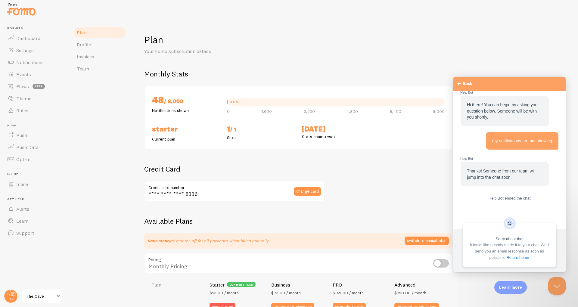
checkbox input "true"
click at [9, 293] on circle at bounding box center [10, 296] width 13 height 13
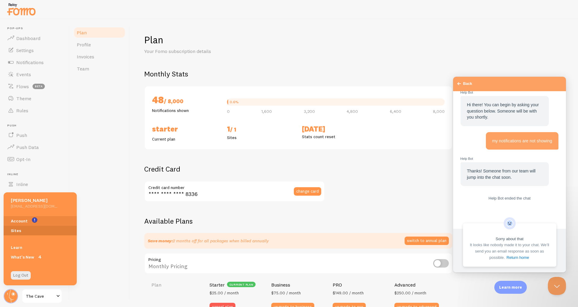
click at [27, 226] on link "Sites" at bounding box center [40, 231] width 73 height 10
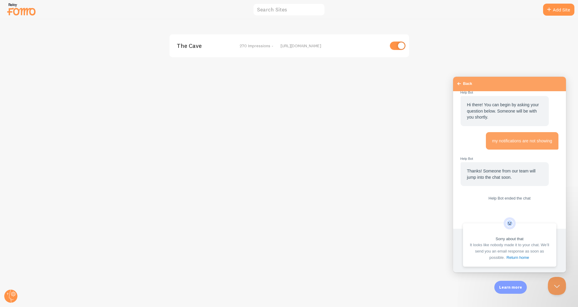
click at [260, 42] on div "The Cave 270 Impressions - https://thecavenetwork.co/lander" at bounding box center [290, 45] width 240 height 23
click at [258, 46] on span "270 Impressions -" at bounding box center [257, 45] width 34 height 5
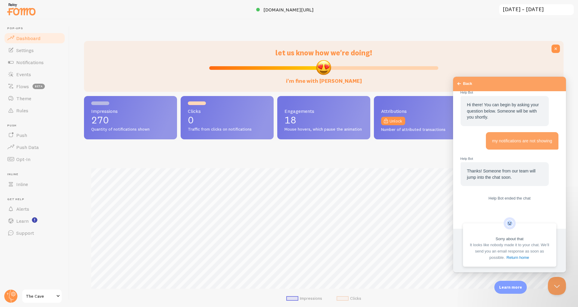
scroll to position [158, 480]
click at [37, 295] on span "The Cave" at bounding box center [40, 296] width 29 height 7
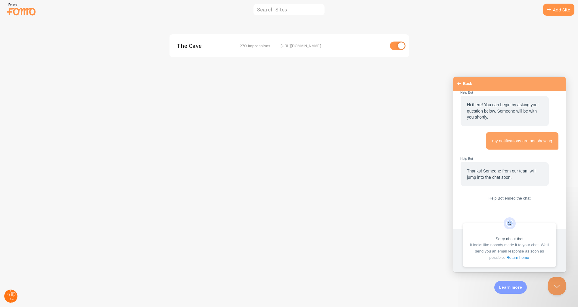
click at [6, 295] on circle at bounding box center [10, 296] width 13 height 13
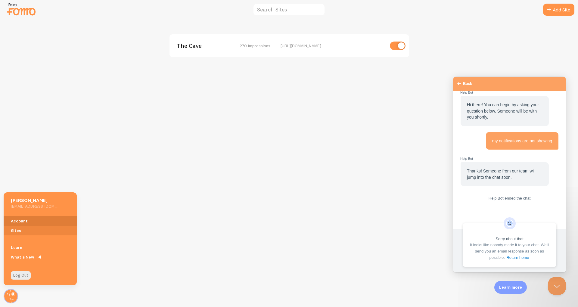
click at [25, 222] on link "Account" at bounding box center [40, 221] width 73 height 10
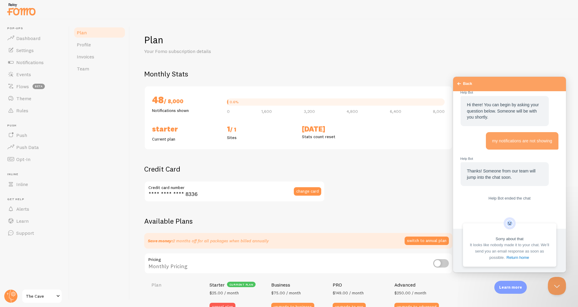
checkbox input "true"
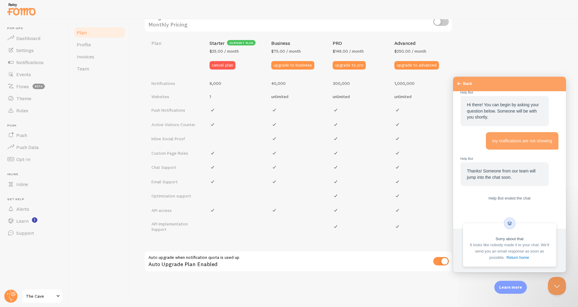
click at [463, 80] on span "Go back" at bounding box center [459, 83] width 7 height 7
click at [467, 84] on span "Back" at bounding box center [467, 84] width 9 height 6
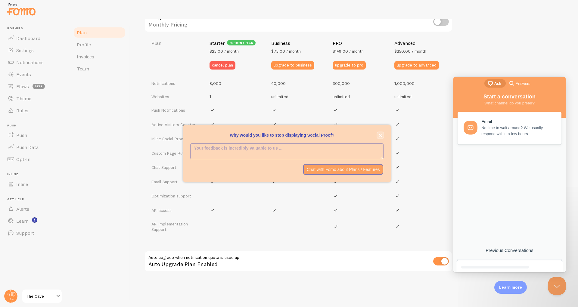
click at [380, 137] on button "close," at bounding box center [380, 135] width 6 height 6
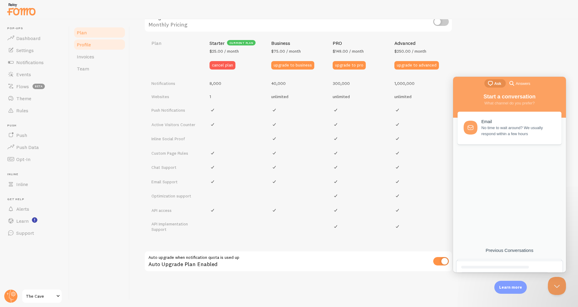
click at [87, 45] on span "Profile" at bounding box center [84, 45] width 14 height 6
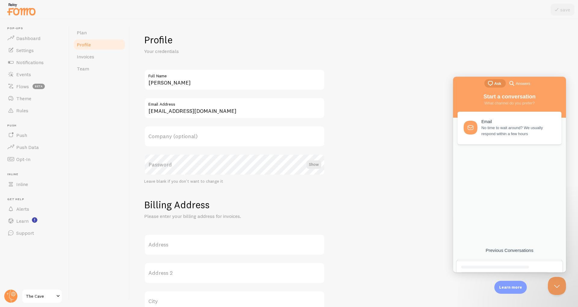
click at [23, 15] on img at bounding box center [21, 9] width 30 height 15
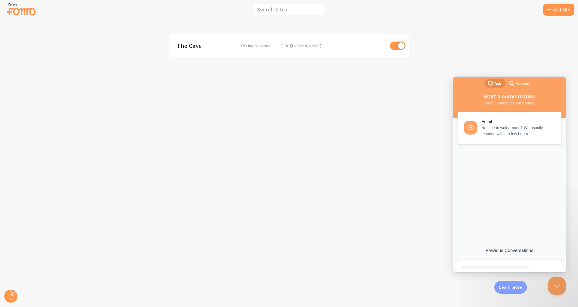
click at [200, 39] on div "The Cave 270 Impressions - https://thecavenetwork.co/lander" at bounding box center [290, 45] width 240 height 23
click at [192, 48] on span "The Cave" at bounding box center [201, 45] width 48 height 5
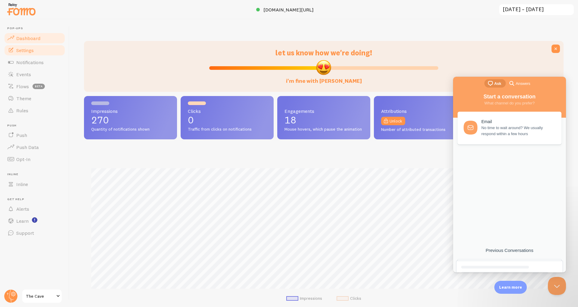
scroll to position [158, 480]
click at [26, 51] on span "Settings" at bounding box center [24, 50] width 17 height 6
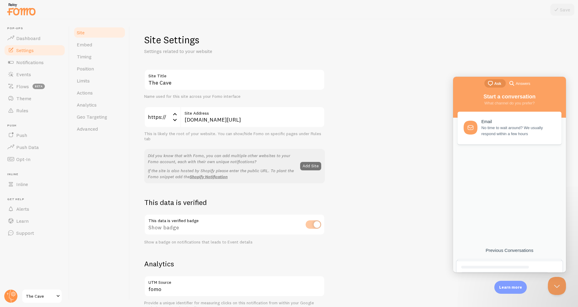
scroll to position [261, 0]
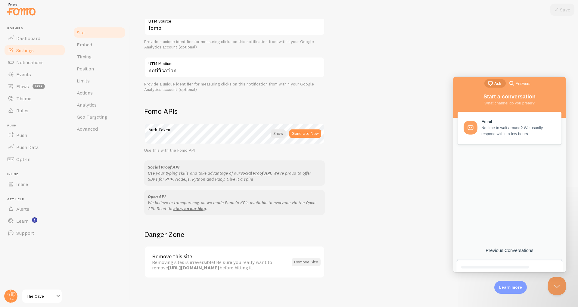
click at [305, 260] on button "Remove Site" at bounding box center [306, 262] width 29 height 8
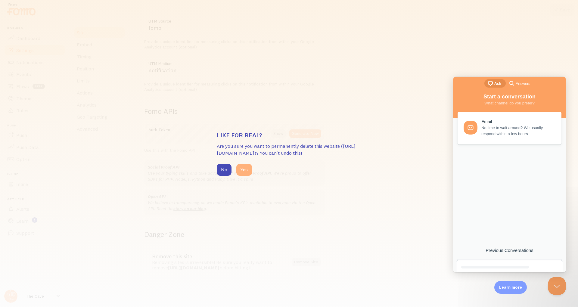
click at [246, 175] on button "Yes" at bounding box center [244, 170] width 16 height 12
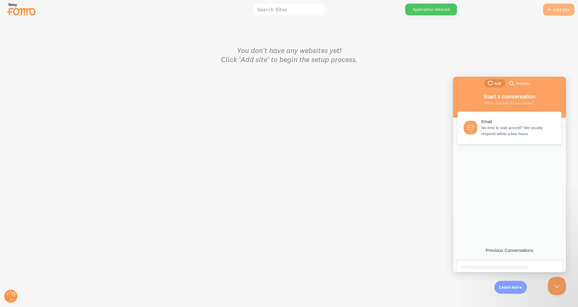
click at [548, 7] on icon at bounding box center [549, 9] width 7 height 7
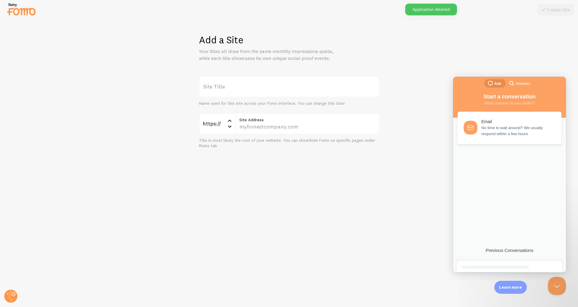
click at [251, 88] on label "Site Title" at bounding box center [289, 86] width 181 height 21
click at [251, 88] on input "Site Title" at bounding box center [289, 86] width 181 height 21
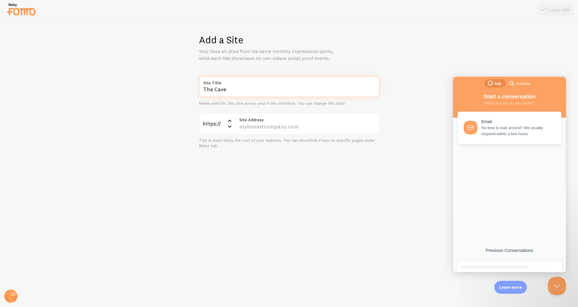
type input "The Cave"
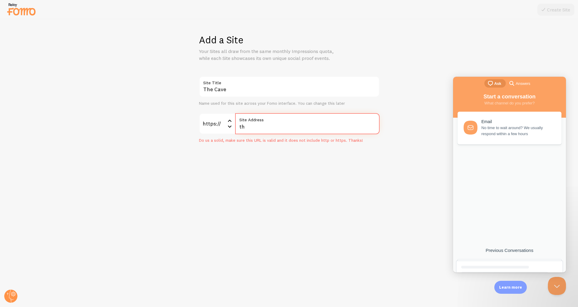
type input "t"
paste input "[DOMAIN_NAME][URL]"
type input "[DOMAIN_NAME][URL]"
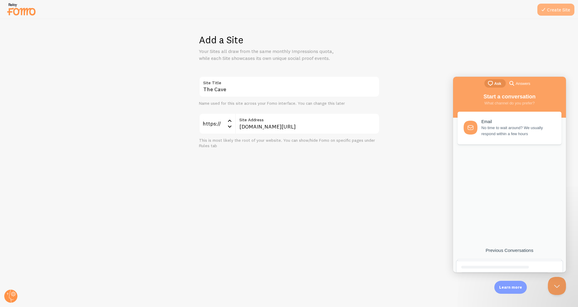
click at [546, 9] on icon at bounding box center [543, 9] width 7 height 7
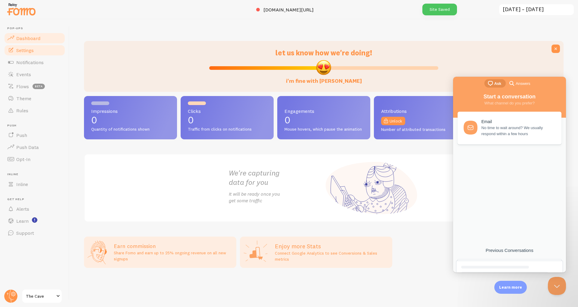
click at [31, 51] on span "Settings" at bounding box center [24, 50] width 17 height 6
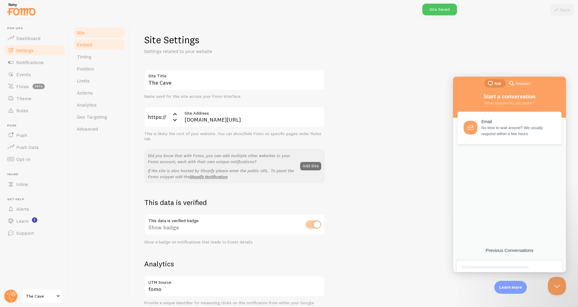
click at [92, 43] on link "Embed" at bounding box center [99, 45] width 53 height 12
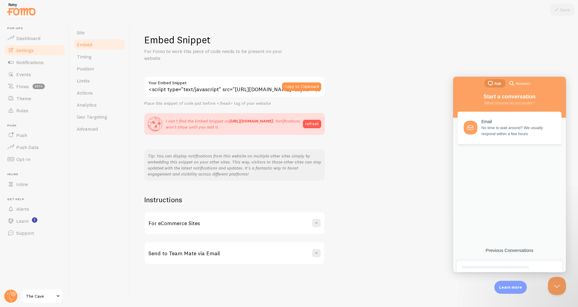
click at [356, 156] on div "Embed Snippet For Fomo to work this piece of code needs to be present on your w…" at bounding box center [353, 149] width 419 height 231
click at [307, 128] on button "refresh" at bounding box center [312, 124] width 18 height 8
click at [309, 120] on button "refresh" at bounding box center [312, 124] width 18 height 8
click at [318, 125] on button "refresh" at bounding box center [312, 124] width 18 height 8
click at [292, 84] on button "Copy to Clipboard" at bounding box center [301, 87] width 39 height 8
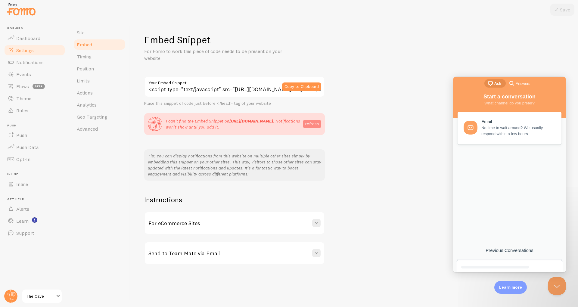
click at [307, 125] on button "refresh" at bounding box center [312, 124] width 18 height 8
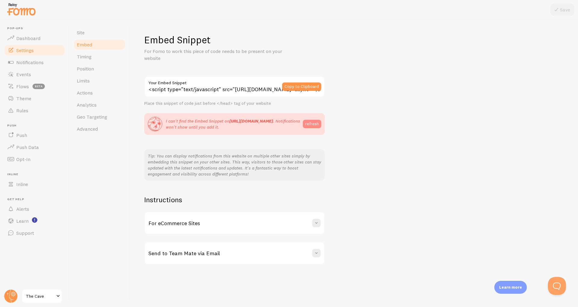
click at [309, 122] on button "refresh" at bounding box center [312, 124] width 18 height 8
click at [312, 123] on button "refresh" at bounding box center [313, 124] width 15 height 8
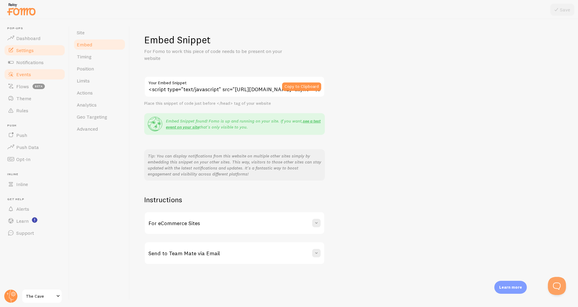
click at [17, 75] on span "Events" at bounding box center [23, 74] width 15 height 6
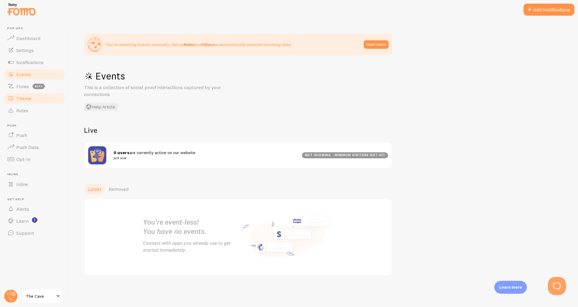
click at [22, 98] on span "Theme" at bounding box center [23, 98] width 15 height 6
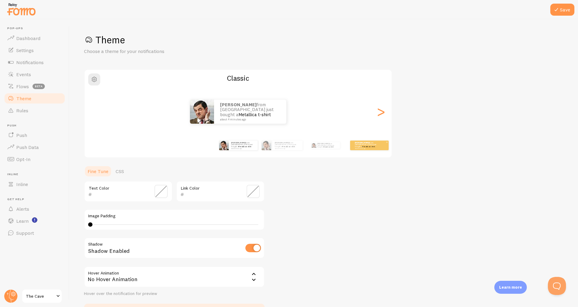
click at [356, 145] on p "[PERSON_NAME] from [GEOGRAPHIC_DATA] just bought a Metallica t-shirt about 4 mi…" at bounding box center [367, 146] width 24 height 8
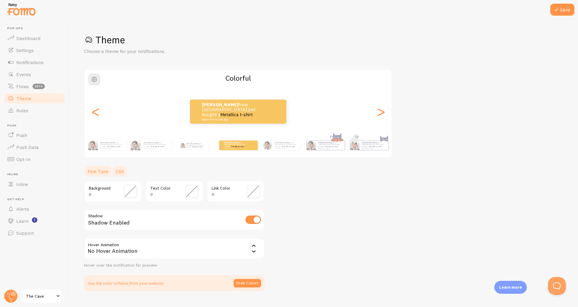
click at [118, 176] on link "CSS" at bounding box center [120, 171] width 16 height 12
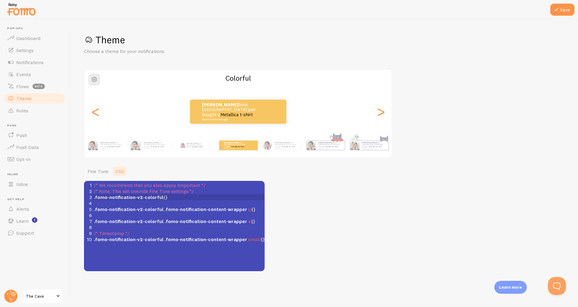
click at [161, 196] on span ".fomo-notification-v2-colorful {}" at bounding box center [131, 197] width 74 height 6
click at [162, 198] on span ".fomo-notification-v2-colorful {}" at bounding box center [131, 197] width 74 height 6
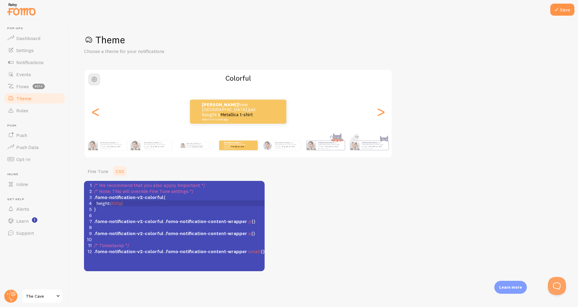
scroll to position [1, 28]
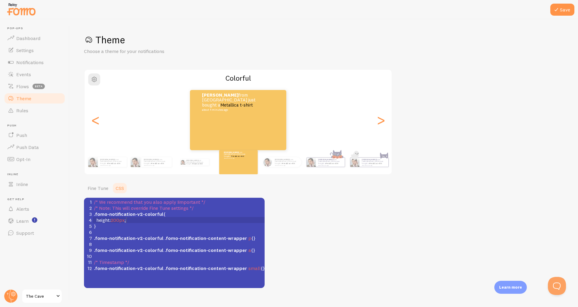
type textarea "height:200px;,"
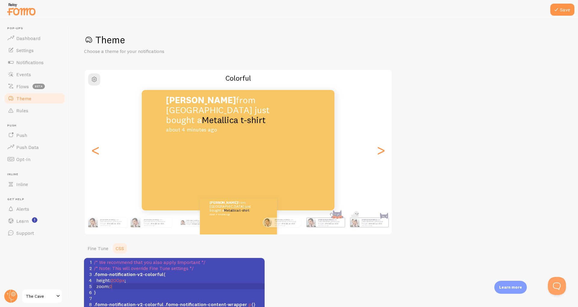
scroll to position [1, 15]
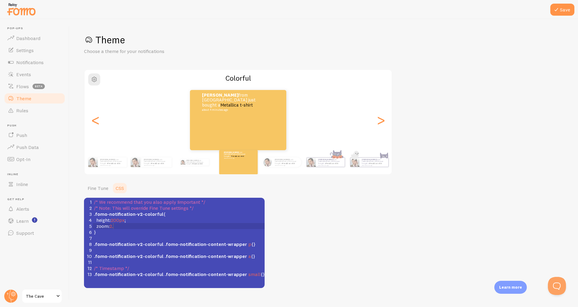
type textarea "zoom:2.0"
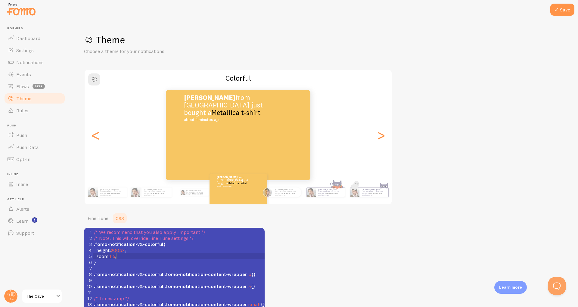
scroll to position [1, 7]
type textarea "1.5;"
click at [568, 11] on button "Save" at bounding box center [562, 10] width 24 height 12
click at [564, 12] on button "Save" at bounding box center [562, 10] width 24 height 12
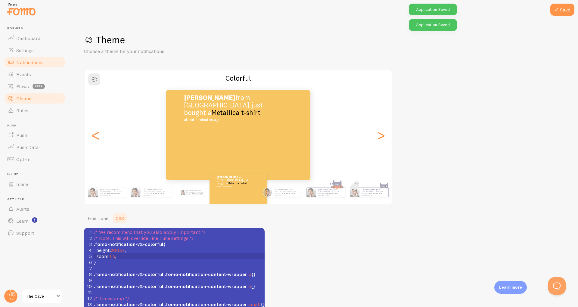
click at [24, 60] on span "Notifications" at bounding box center [29, 62] width 27 height 6
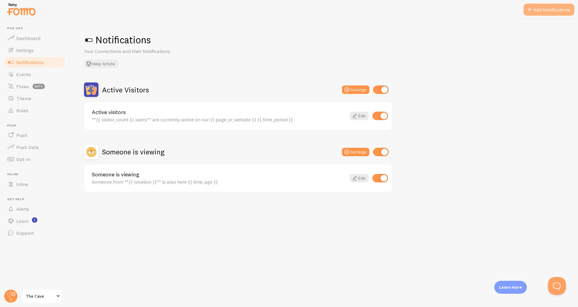
click at [532, 10] on span at bounding box center [529, 9] width 7 height 7
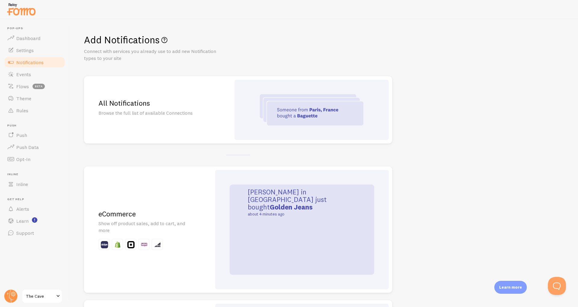
click at [285, 99] on img at bounding box center [312, 109] width 104 height 31
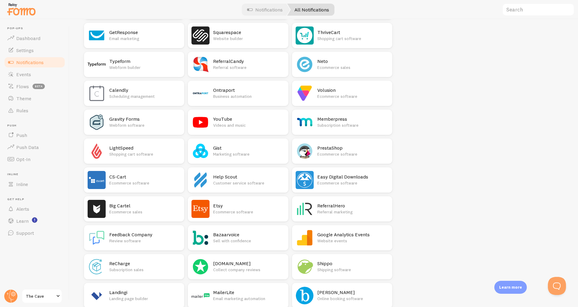
scroll to position [921, 0]
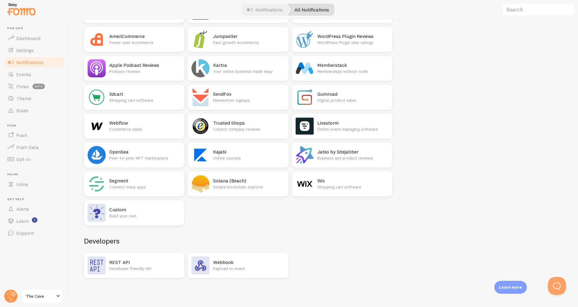
click at [155, 265] on h2 "REST API" at bounding box center [144, 262] width 71 height 6
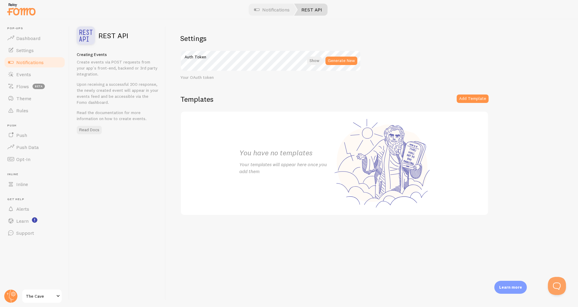
click at [313, 60] on div at bounding box center [314, 61] width 15 height 8
click at [470, 94] on div "Settings Auth Token Generate New Your OAuth token Templates Add Template You ha…" at bounding box center [372, 163] width 412 height 288
click at [474, 96] on button "Add Template" at bounding box center [473, 99] width 32 height 8
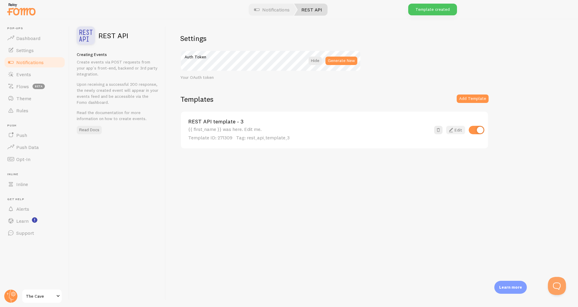
click at [461, 133] on link "Edit" at bounding box center [455, 130] width 19 height 8
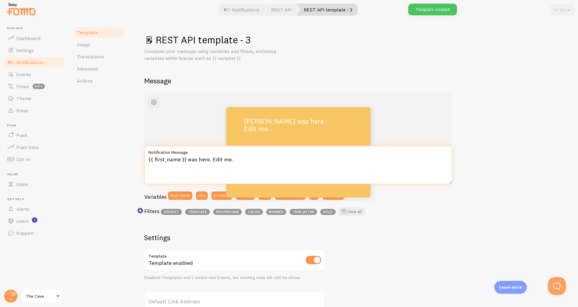
click at [180, 161] on textarea "{{ first_name }} was here. Edit me." at bounding box center [298, 165] width 308 height 39
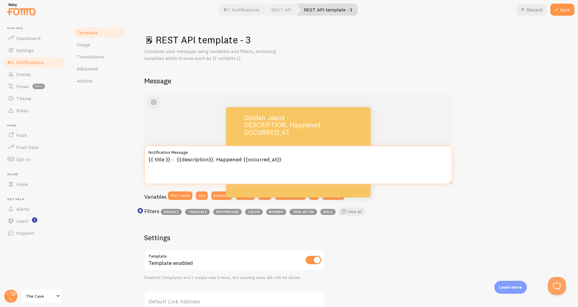
type textarea "{{ title }} - {{description}}. Happened {{occurred_at}}"
click at [251, 233] on h2 "Settings" at bounding box center [234, 237] width 181 height 9
click at [229, 34] on h1 "REST API template - 3" at bounding box center [353, 40] width 419 height 12
click at [232, 40] on h1 "REST API template - 3" at bounding box center [353, 40] width 419 height 12
click at [315, 10] on link "REST API template - 3" at bounding box center [327, 10] width 61 height 12
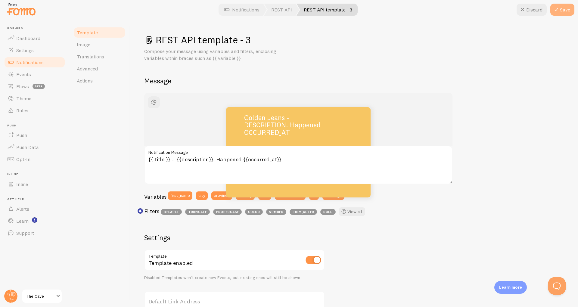
click at [558, 10] on icon at bounding box center [556, 9] width 7 height 7
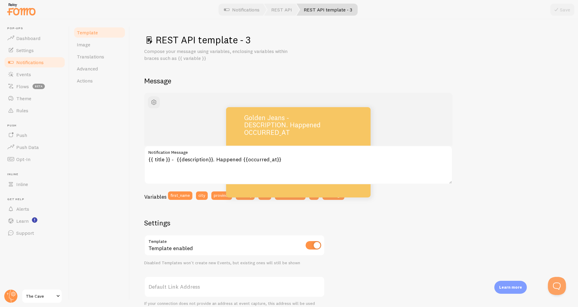
click at [26, 67] on link "Notifications" at bounding box center [35, 62] width 62 height 12
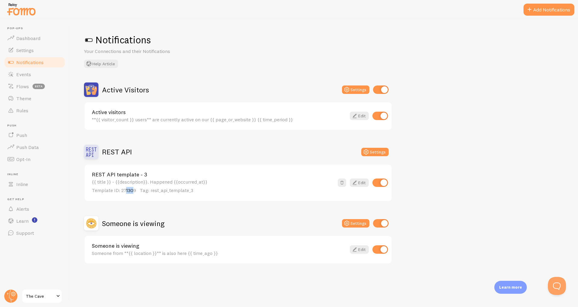
drag, startPoint x: 133, startPoint y: 190, endPoint x: 126, endPoint y: 192, distance: 6.9
click at [126, 192] on span "Template ID: 271309" at bounding box center [114, 190] width 44 height 6
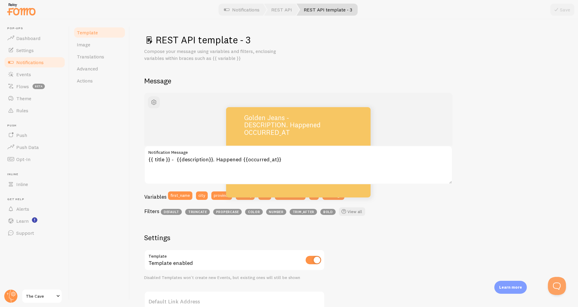
click at [45, 60] on link "Notifications" at bounding box center [35, 62] width 62 height 12
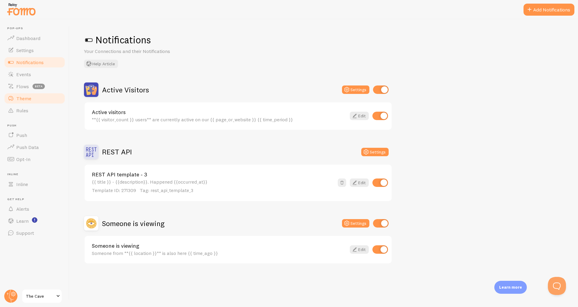
click at [25, 98] on span "Theme" at bounding box center [23, 98] width 15 height 6
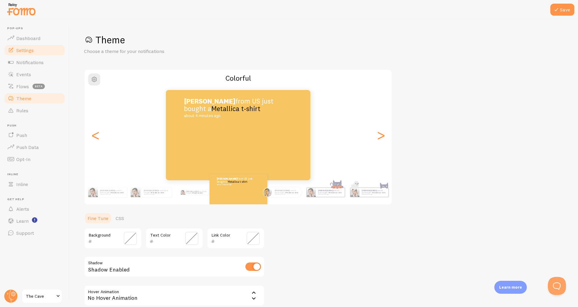
click at [33, 55] on link "Settings" at bounding box center [35, 50] width 62 height 12
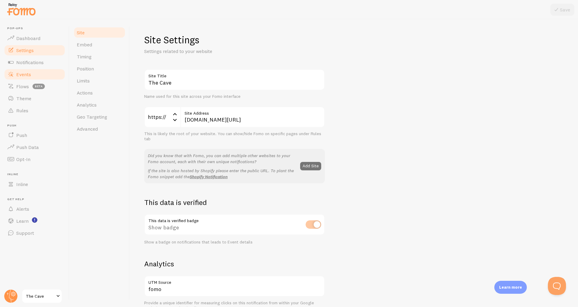
click at [26, 72] on span "Events" at bounding box center [23, 74] width 15 height 6
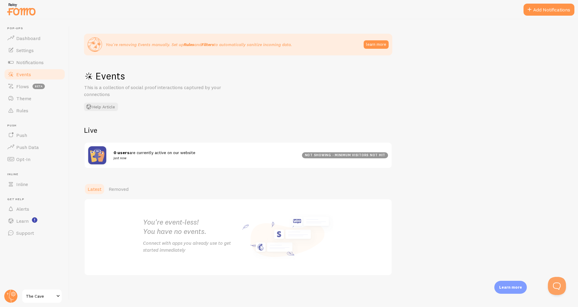
click at [67, 39] on header "Pop-ups Dashboard Settings Notifications Events Flows beta Theme Rules [GEOGRAP…" at bounding box center [34, 163] width 69 height 288
click at [23, 60] on span "Notifications" at bounding box center [29, 62] width 27 height 6
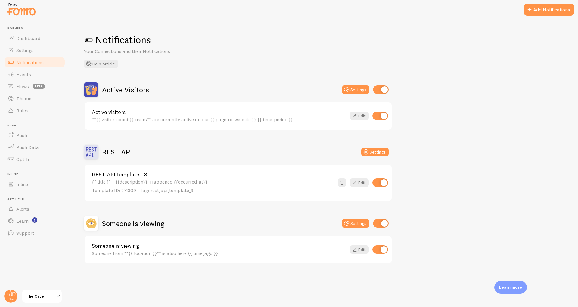
click at [382, 116] on input "checkbox" at bounding box center [381, 116] width 16 height 8
checkbox input "false"
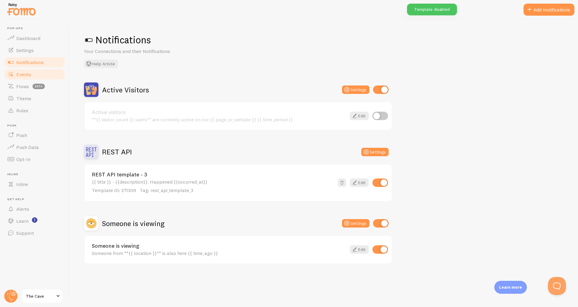
click at [20, 76] on span "Events" at bounding box center [23, 74] width 15 height 6
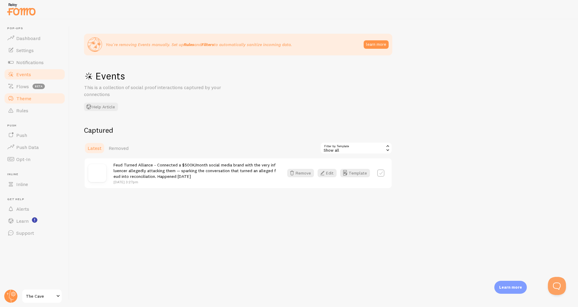
click at [34, 98] on link "Theme" at bounding box center [35, 98] width 62 height 12
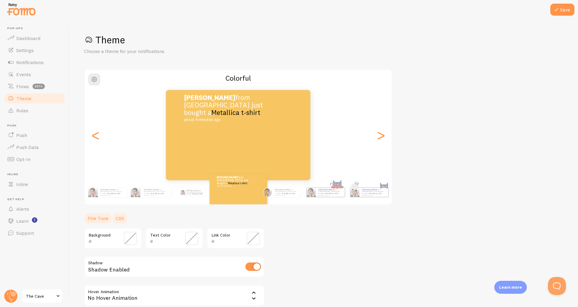
click at [123, 216] on link "CSS" at bounding box center [120, 218] width 16 height 12
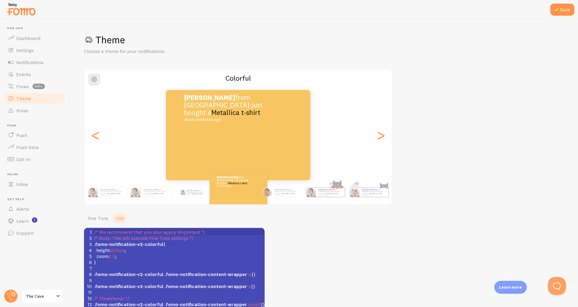
scroll to position [40, 0]
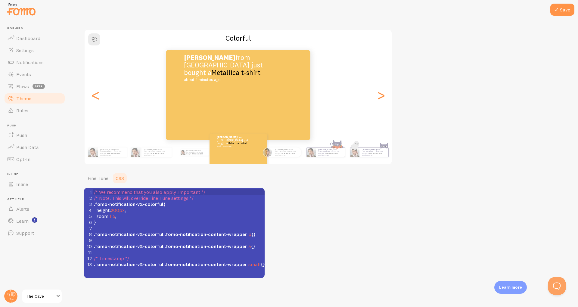
click at [123, 217] on pre "zoom : 1.5 ;" at bounding box center [179, 216] width 172 height 6
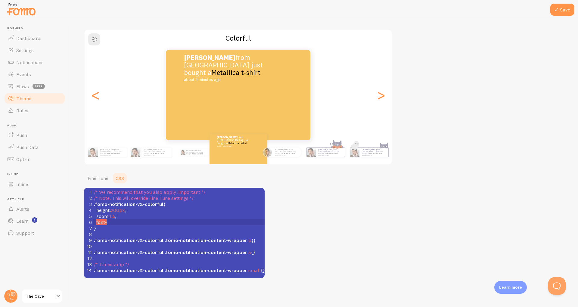
scroll to position [1, 10]
type textarea "font-i"
type textarea "size:20px;"
type textarea "!Important;"
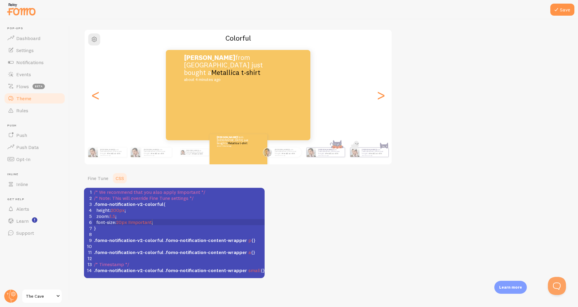
scroll to position [1, 0]
type textarea "font-size:20px !Important;"
drag, startPoint x: 162, startPoint y: 220, endPoint x: 94, endPoint y: 224, distance: 68.5
click at [94, 224] on pre "font-size : 20px !Important ;" at bounding box center [179, 222] width 172 height 6
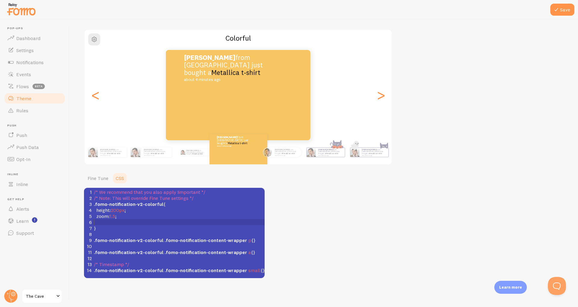
scroll to position [2, 0]
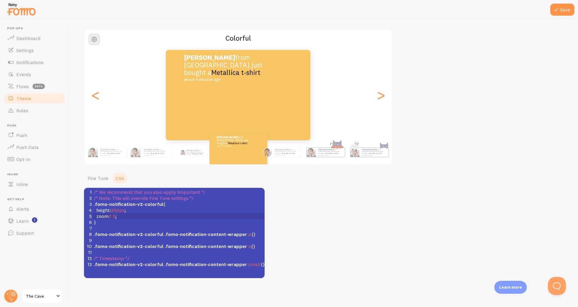
click at [246, 235] on span ".fomo-notification-v2-colorful .fomo-notification-content-wrapper p {}" at bounding box center [175, 234] width 162 height 6
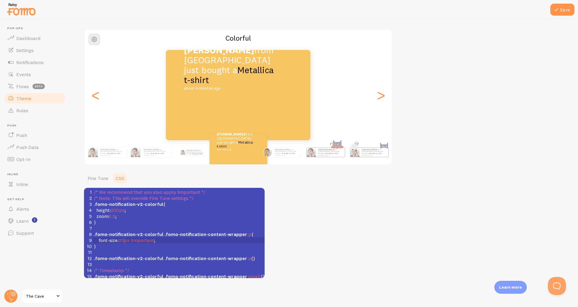
click at [125, 241] on span "20px" at bounding box center [124, 240] width 11 height 6
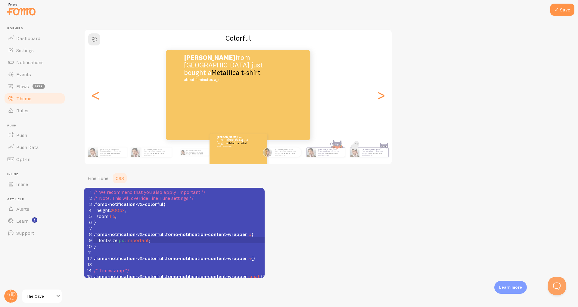
type textarea "50"
type textarea "30"
type textarea "25"
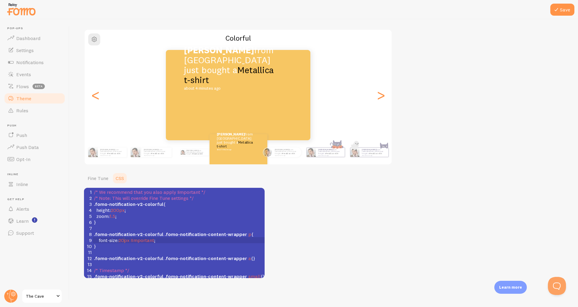
scroll to position [2, 3]
type textarea "0"
click at [564, 14] on button "Save" at bounding box center [562, 10] width 24 height 12
click at [125, 242] on span "20px" at bounding box center [124, 240] width 11 height 6
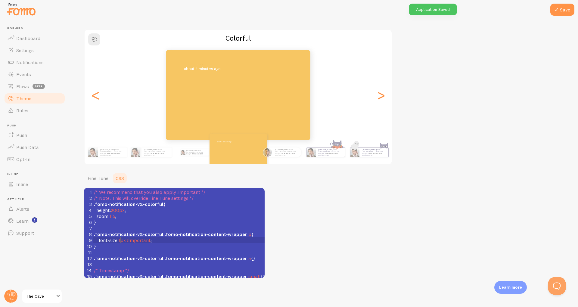
type textarea "10"
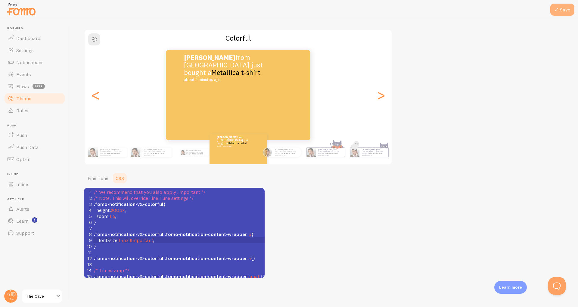
type textarea "5"
click at [557, 9] on icon at bounding box center [556, 9] width 7 height 7
click at [252, 237] on pre ".fomo-notification-v2-colorful .fomo-notification-content-wrapper p {" at bounding box center [179, 234] width 172 height 6
click at [95, 175] on link "Fine Tune" at bounding box center [98, 178] width 28 height 12
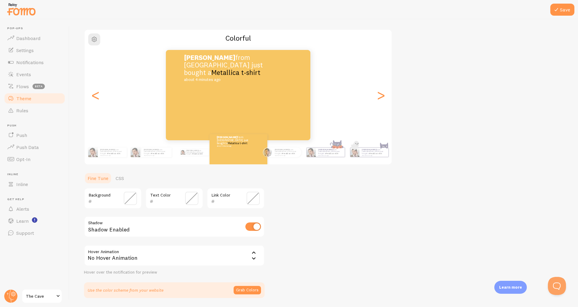
scroll to position [60, 0]
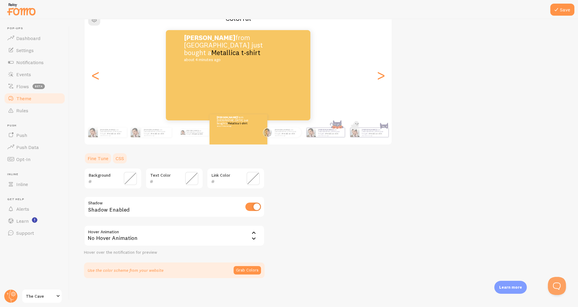
click at [121, 158] on link "CSS" at bounding box center [120, 158] width 16 height 12
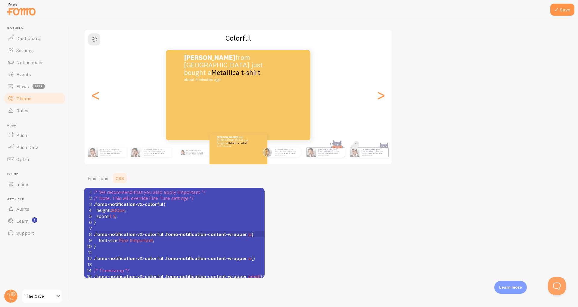
click at [139, 215] on pre "zoom : 1.5 ;" at bounding box center [179, 216] width 172 height 6
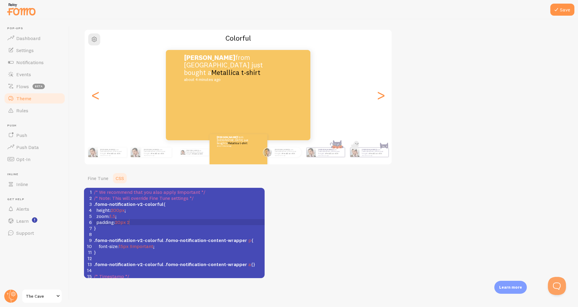
scroll to position [1, 36]
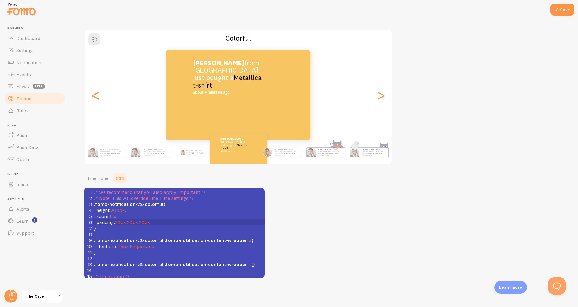
type textarea "padding:20px 20px 20px w0"
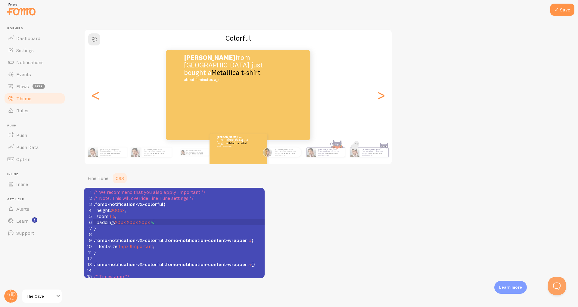
scroll to position [1, 0]
type textarea "px;"
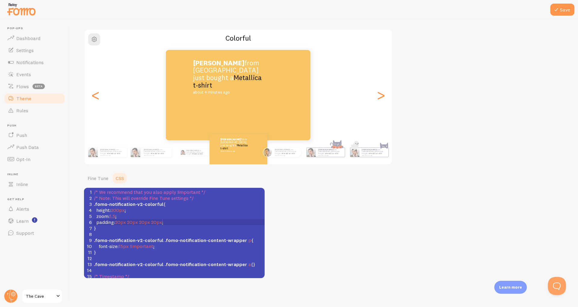
scroll to position [1, 12]
type textarea "20px;"
click at [545, 12] on div at bounding box center [289, 9] width 578 height 19
click at [557, 12] on icon at bounding box center [556, 9] width 7 height 7
click at [561, 10] on button "Save" at bounding box center [562, 10] width 24 height 12
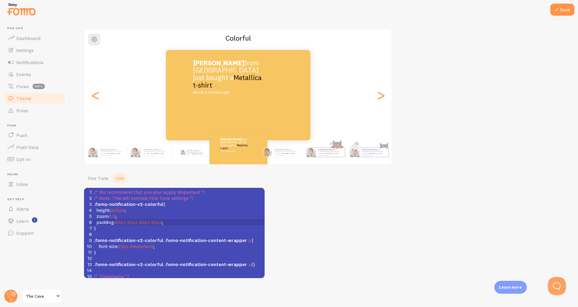
click at [133, 223] on span "20px" at bounding box center [132, 222] width 11 height 6
click at [129, 239] on span ".fomo-notification-v2-colorful" at bounding box center [129, 240] width 70 height 6
type textarea "30"
click at [131, 221] on span "20px" at bounding box center [132, 222] width 11 height 6
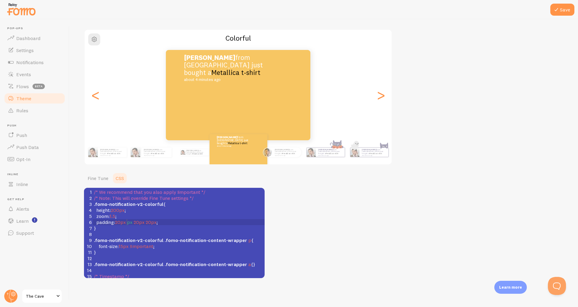
type textarea "30"
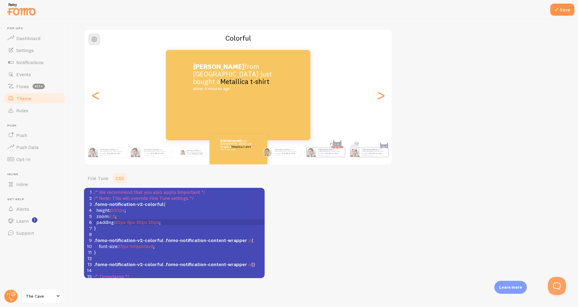
type textarea "50"
type textarea "100"
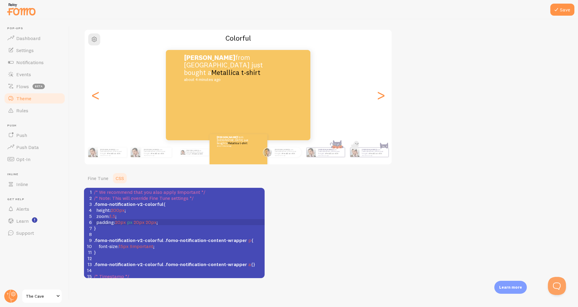
type textarea "20"
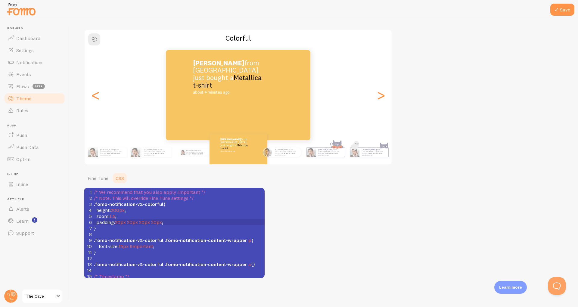
click at [143, 220] on span "20px" at bounding box center [144, 222] width 11 height 6
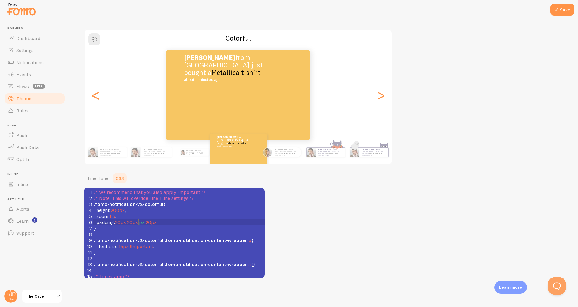
type textarea "50"
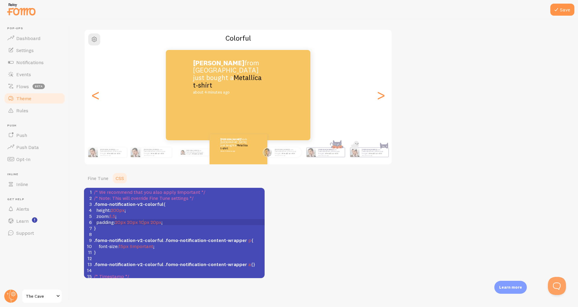
scroll to position [1, 8]
type textarea "1000"
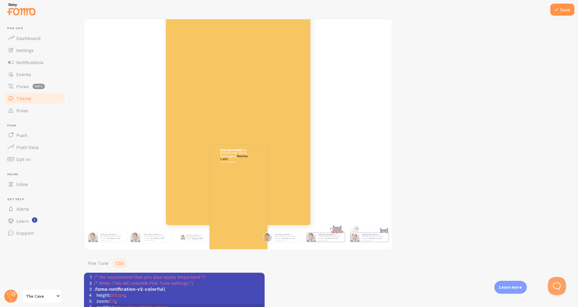
scroll to position [40, 0]
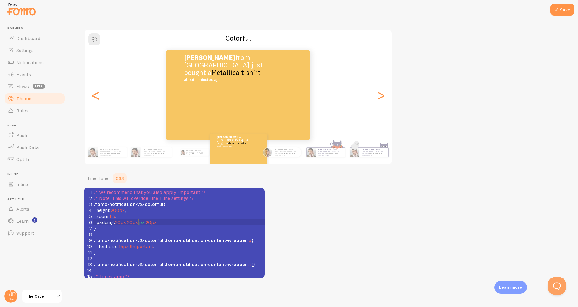
type textarea "20"
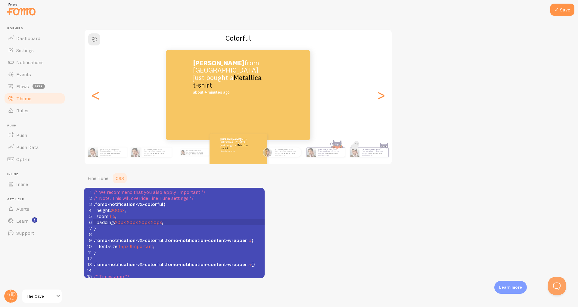
click at [154, 219] on span "20px" at bounding box center [156, 222] width 11 height 6
click at [158, 221] on span "20px" at bounding box center [156, 222] width 11 height 6
click at [154, 221] on span "20px" at bounding box center [156, 222] width 11 height 6
click at [155, 221] on span "20px" at bounding box center [156, 222] width 11 height 6
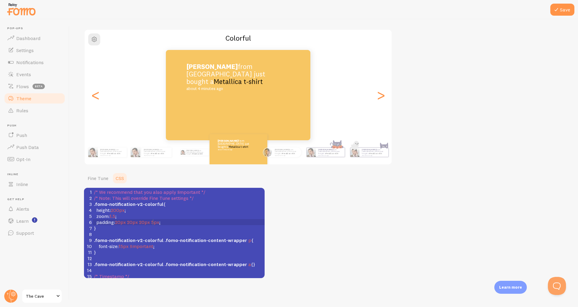
type textarea "50"
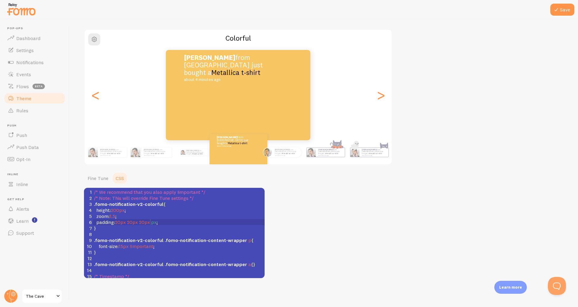
type textarea "20"
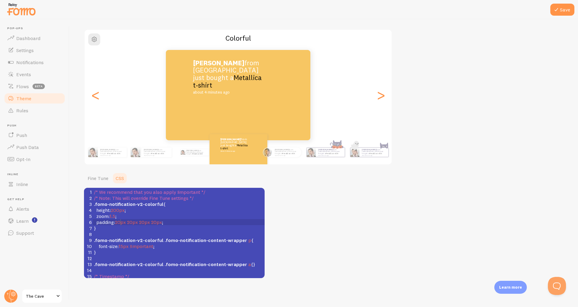
click at [122, 222] on span "20px" at bounding box center [120, 222] width 11 height 6
click at [120, 222] on span "20px" at bounding box center [120, 222] width 11 height 6
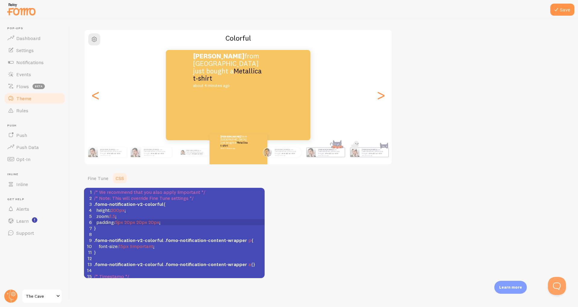
scroll to position [1, 5]
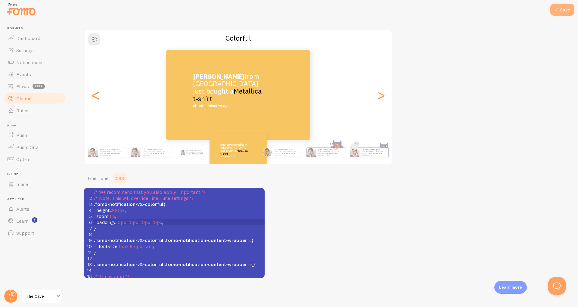
type textarea "50"
click at [561, 13] on button "Save" at bounding box center [562, 10] width 24 height 12
click at [23, 97] on span "Theme" at bounding box center [23, 98] width 15 height 6
click at [17, 89] on span "Flows" at bounding box center [22, 86] width 13 height 6
click at [22, 107] on link "Rules" at bounding box center [35, 110] width 62 height 12
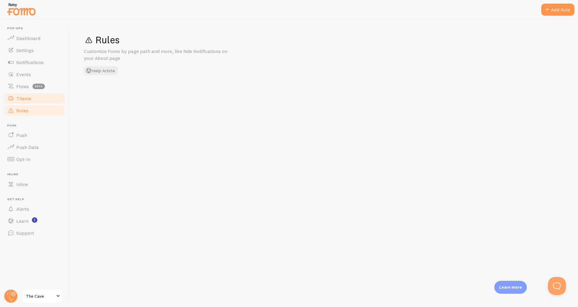
click at [24, 96] on span "Theme" at bounding box center [23, 98] width 15 height 6
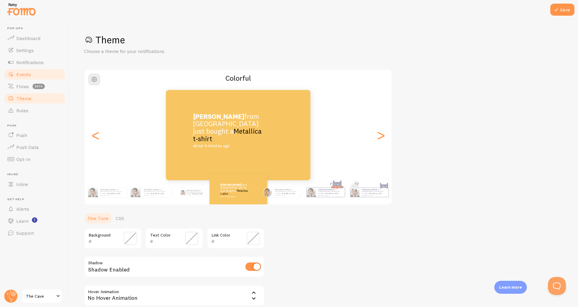
click at [21, 70] on link "Events" at bounding box center [35, 74] width 62 height 12
